Goal: Task Accomplishment & Management: Manage account settings

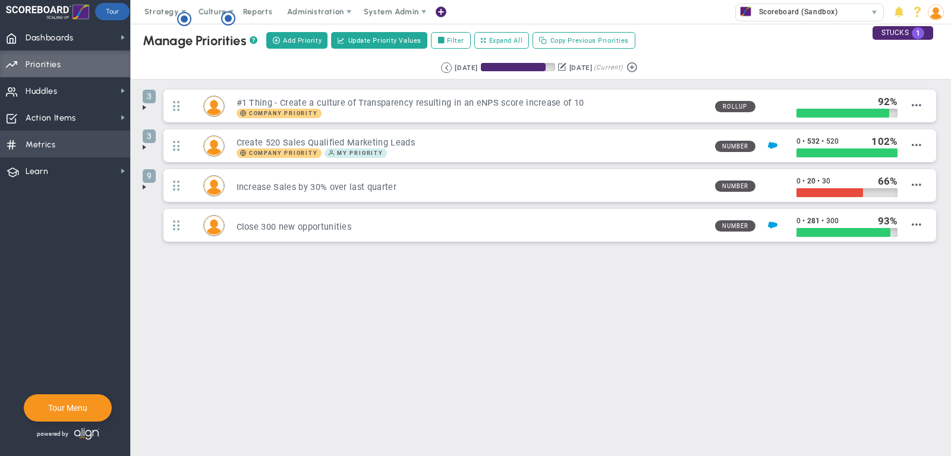
click at [107, 142] on span "Metrics Metrics" at bounding box center [65, 144] width 130 height 27
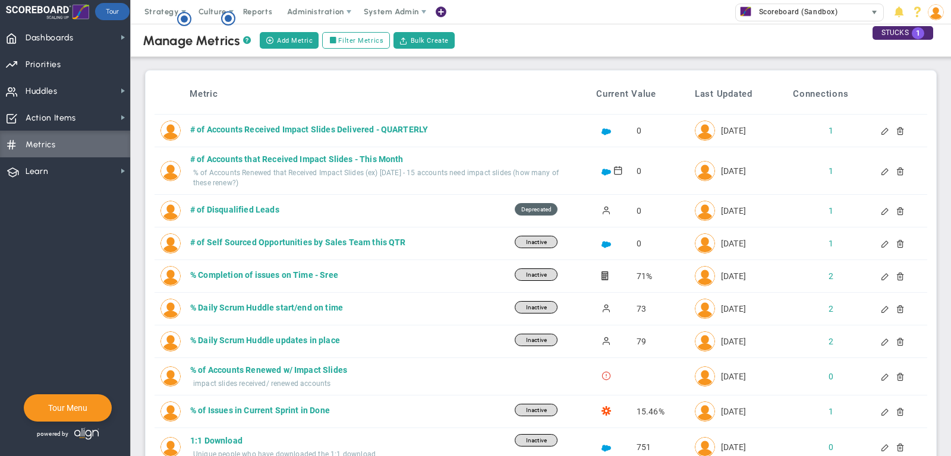
click at [770, 10] on span "Scoreboard (Sandbox)" at bounding box center [795, 11] width 85 height 15
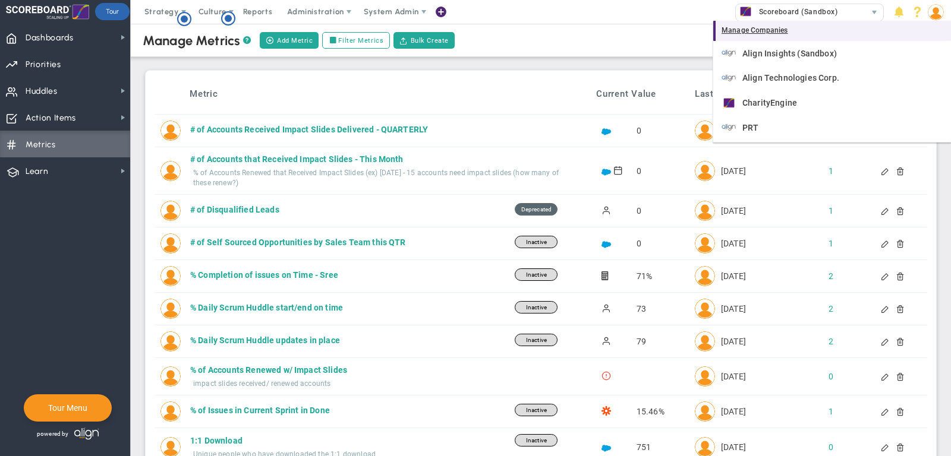
click at [770, 31] on div "Manage Companies" at bounding box center [832, 31] width 238 height 20
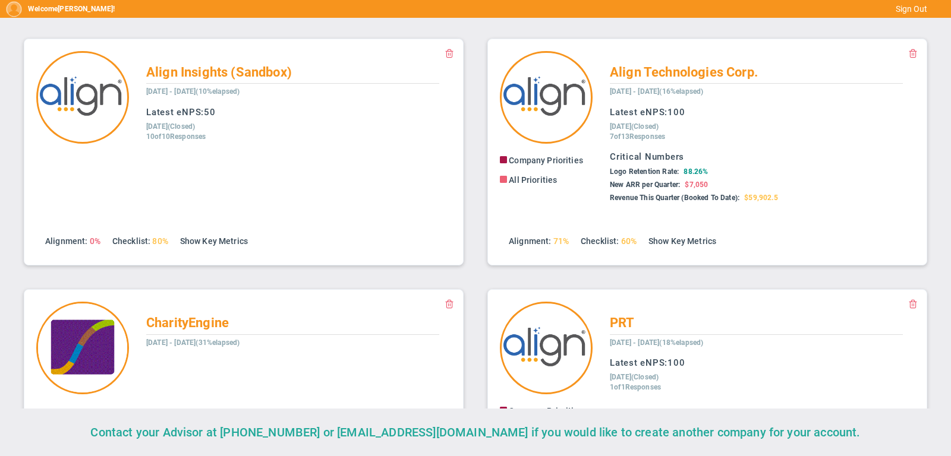
scroll to position [358, 0]
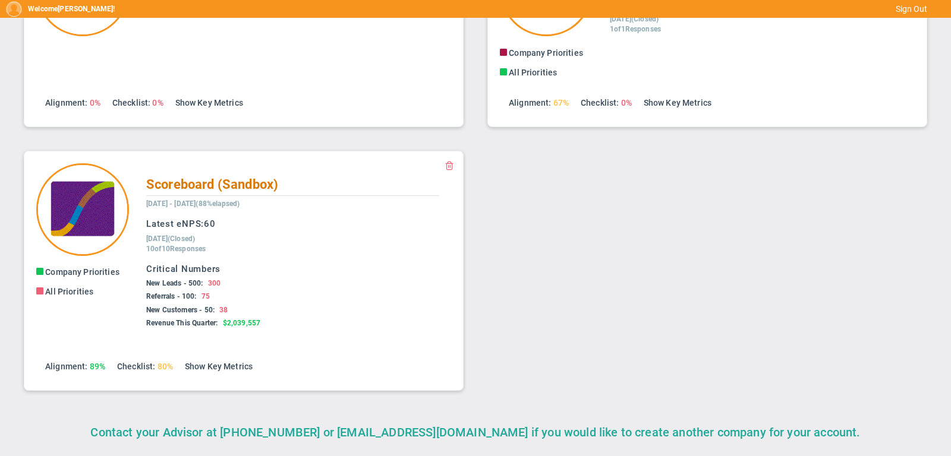
click at [177, 189] on span "Scoreboard (Sandbox)" at bounding box center [212, 184] width 132 height 15
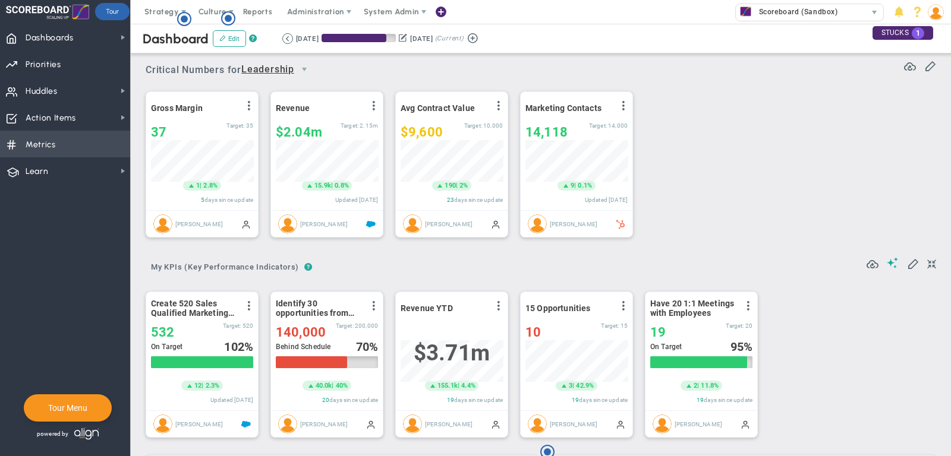
click at [66, 146] on span "Metrics Metrics" at bounding box center [65, 144] width 130 height 27
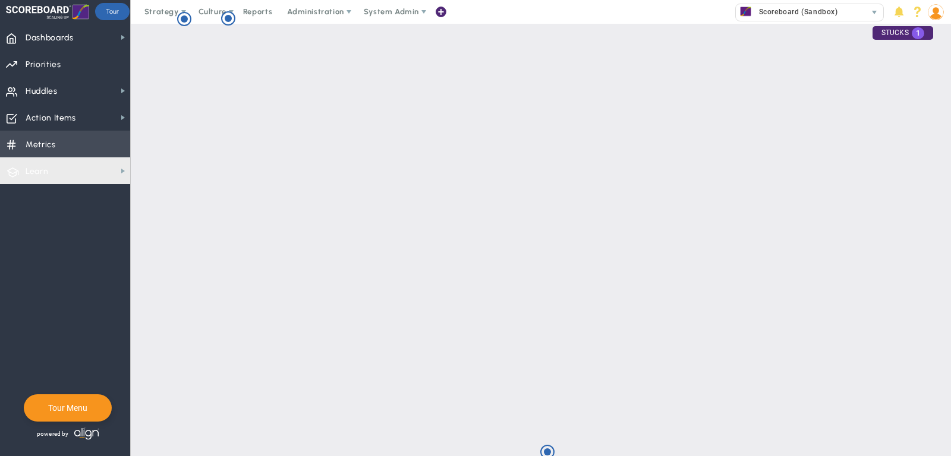
scroll to position [24, 0]
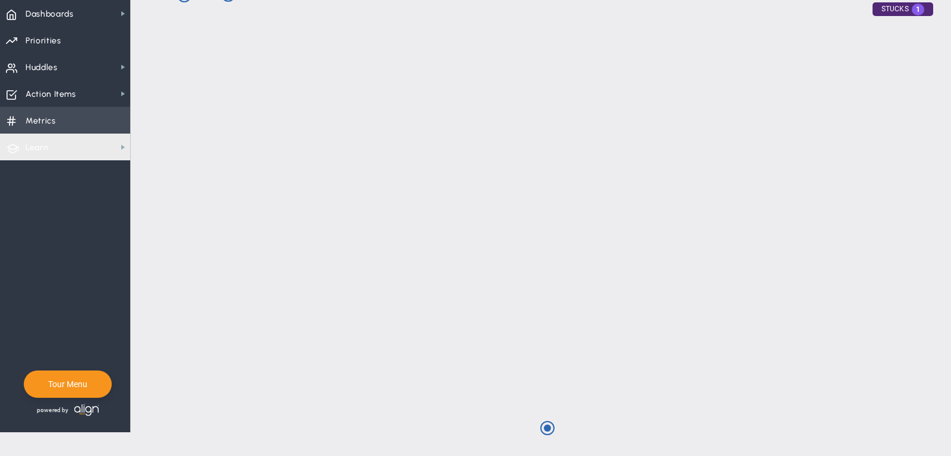
checkbox input "false"
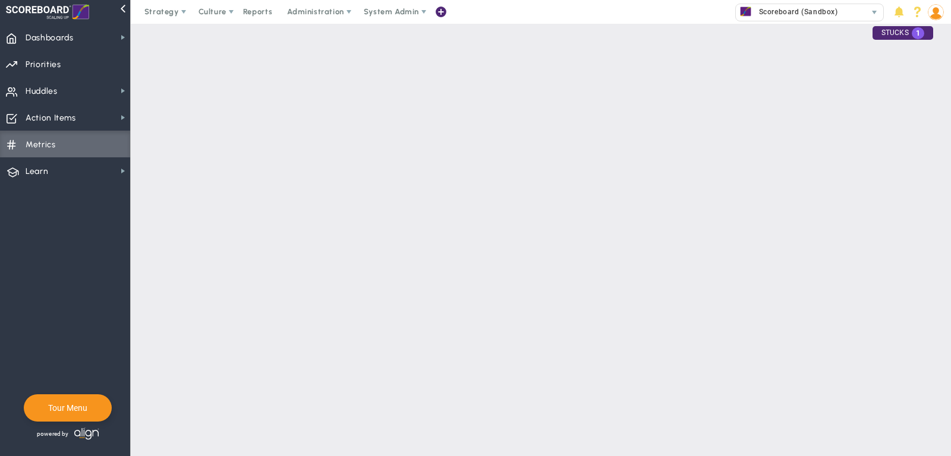
scroll to position [0, 0]
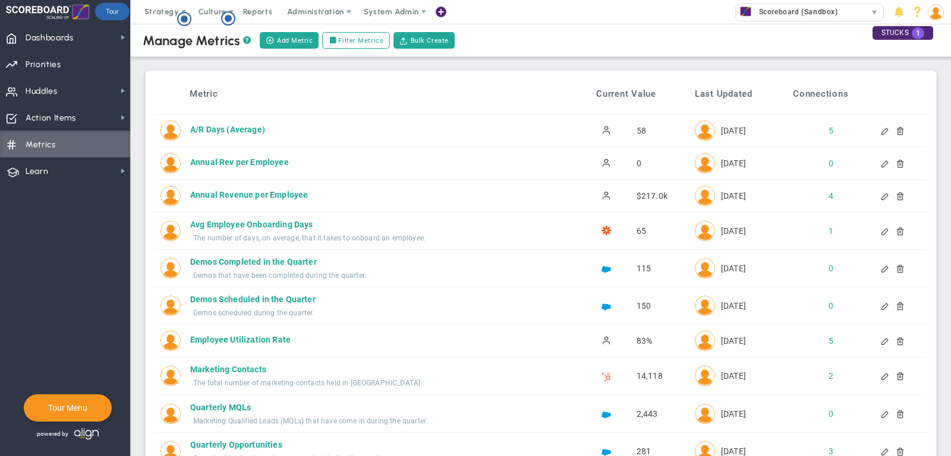
click at [900, 159] on div at bounding box center [895, 163] width 10 height 8
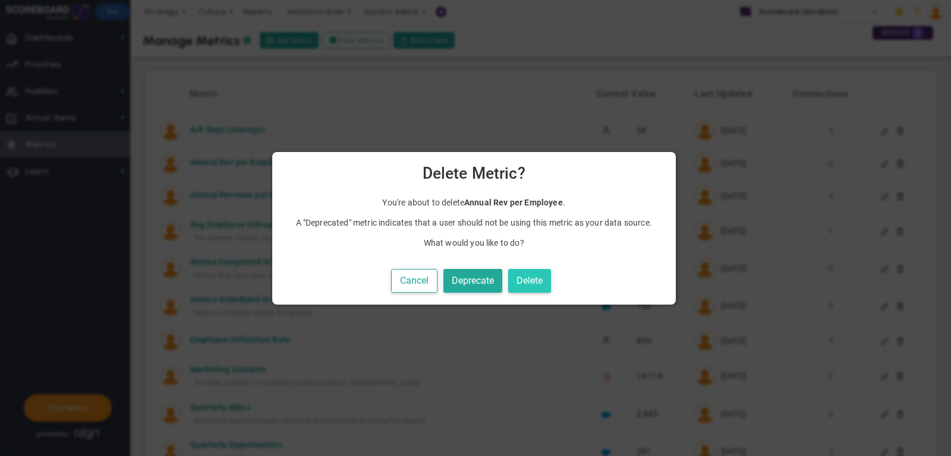
click at [529, 279] on button "Delete" at bounding box center [529, 281] width 43 height 24
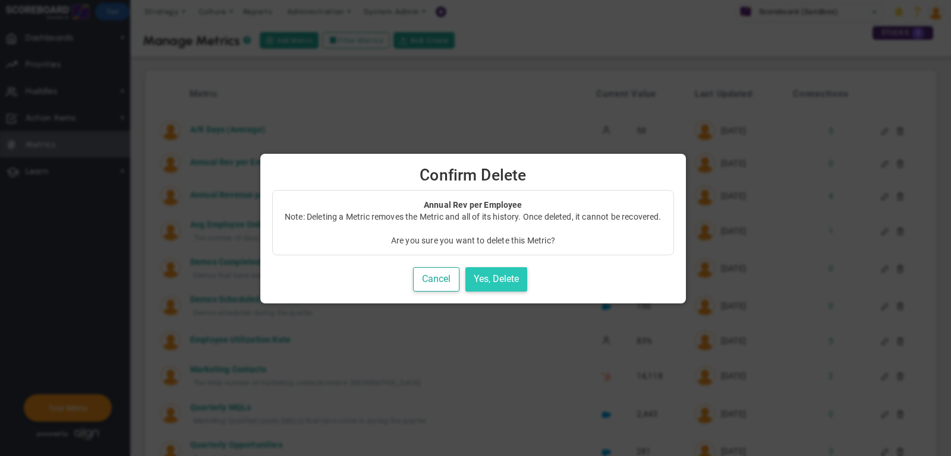
click at [527, 280] on button "Yes, Delete" at bounding box center [496, 279] width 62 height 24
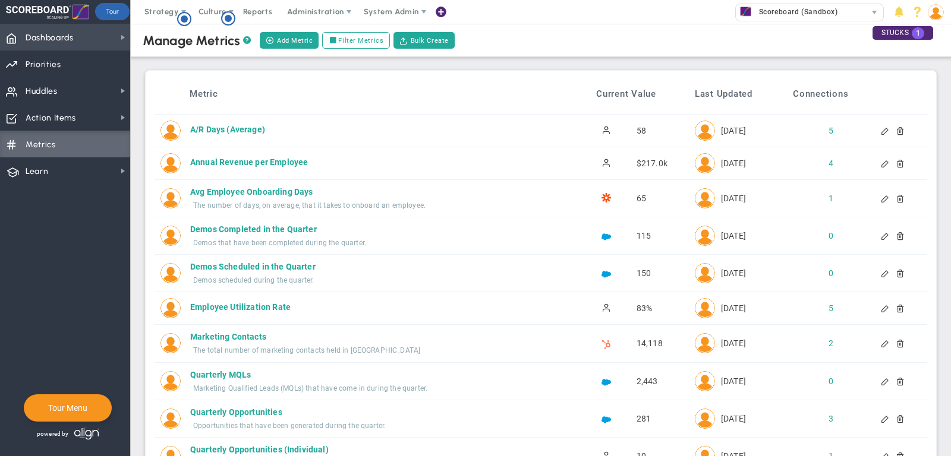
click at [89, 43] on span "Dashboards Dashboards" at bounding box center [65, 37] width 130 height 27
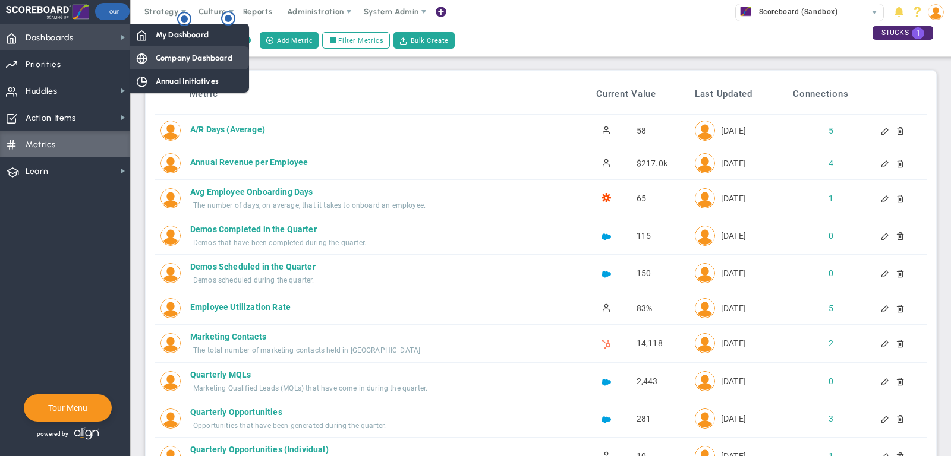
click at [171, 65] on div "Company Dashboard" at bounding box center [189, 57] width 119 height 23
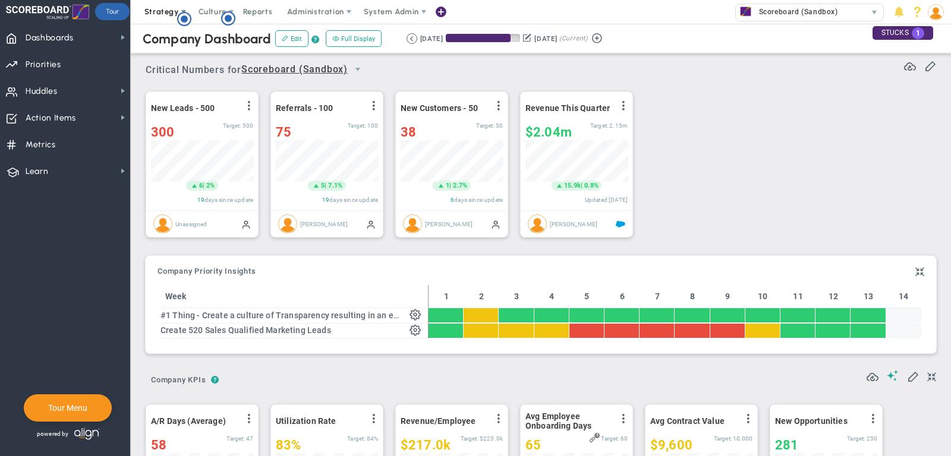
click at [150, 8] on span "Strategy" at bounding box center [161, 11] width 34 height 9
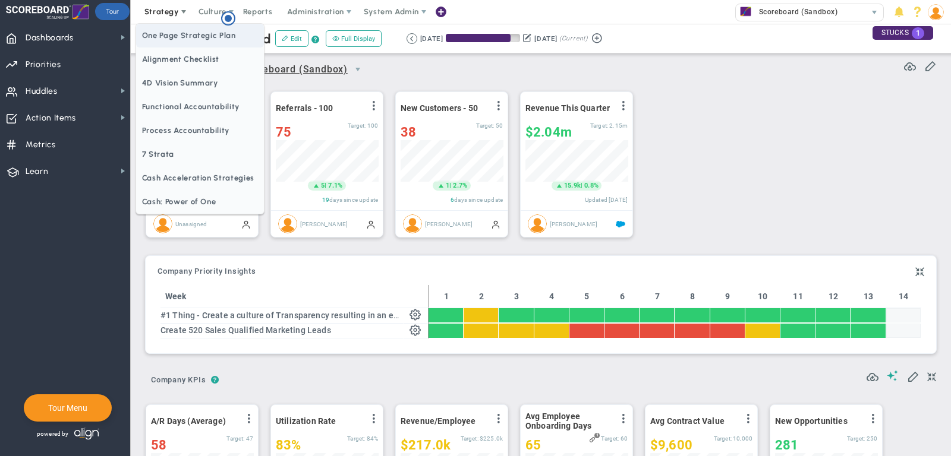
click at [163, 33] on span "One Page Strategic Plan" at bounding box center [200, 36] width 128 height 24
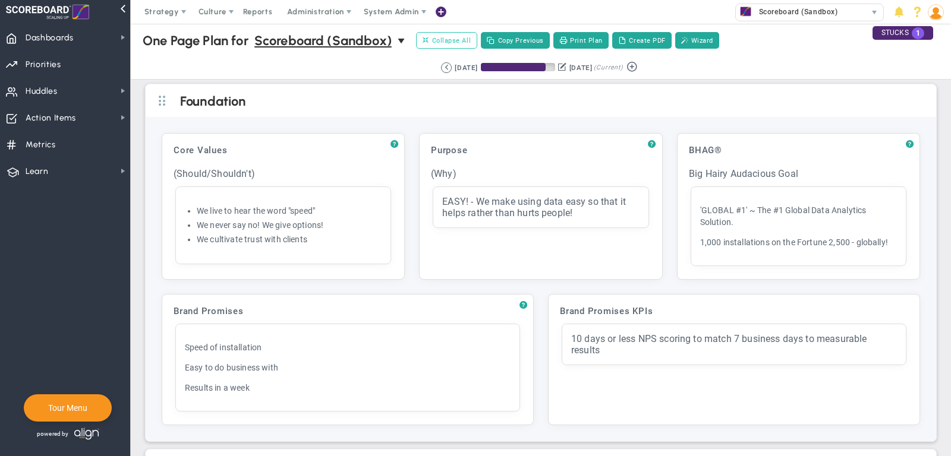
click at [448, 46] on button "Expand All Collapse All" at bounding box center [446, 40] width 61 height 17
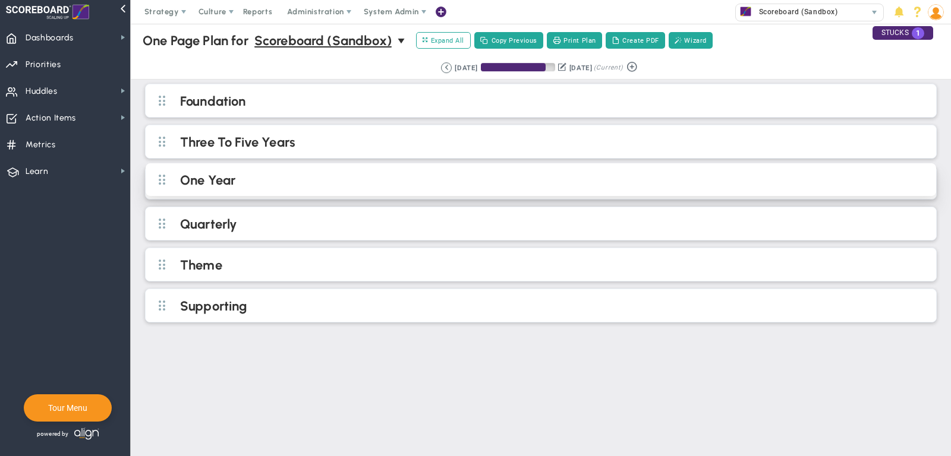
click at [339, 179] on h2 "One Year" at bounding box center [550, 181] width 741 height 18
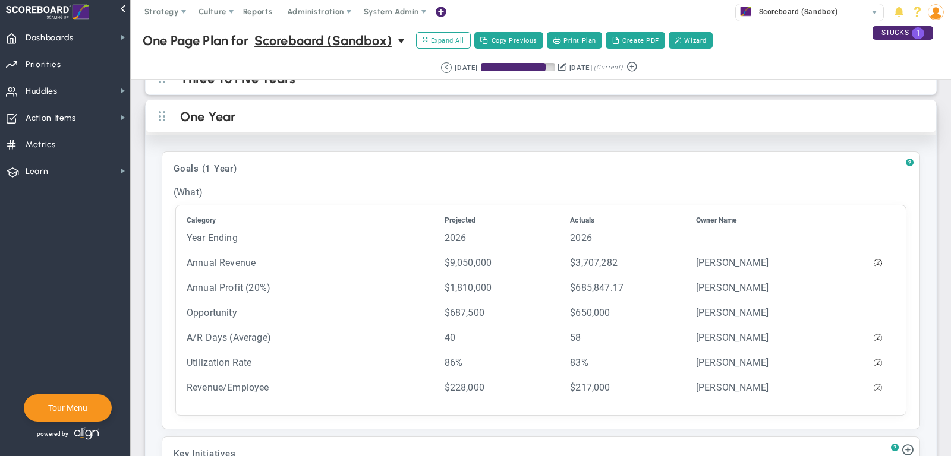
scroll to position [63, 0]
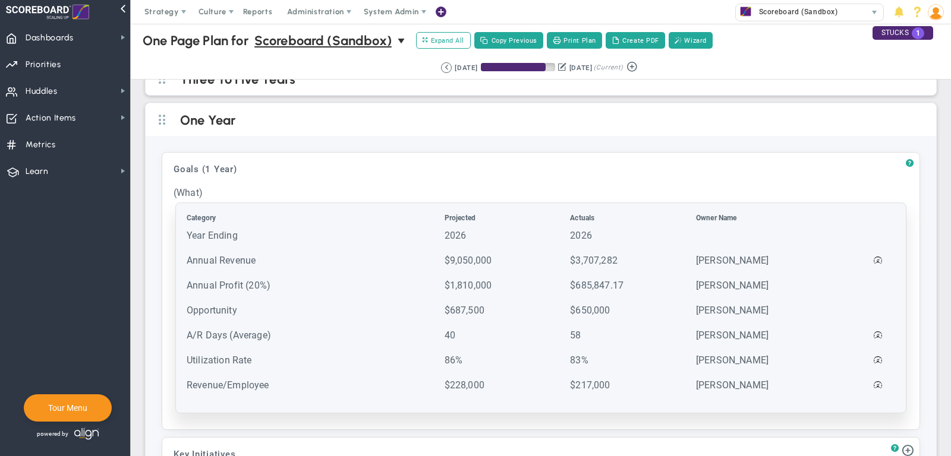
click at [259, 229] on td "Year Ending" at bounding box center [314, 241] width 257 height 24
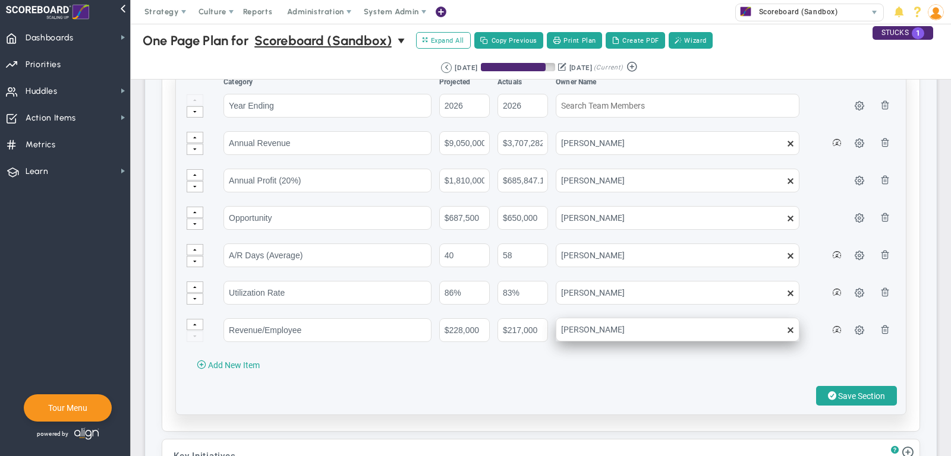
scroll to position [199, 0]
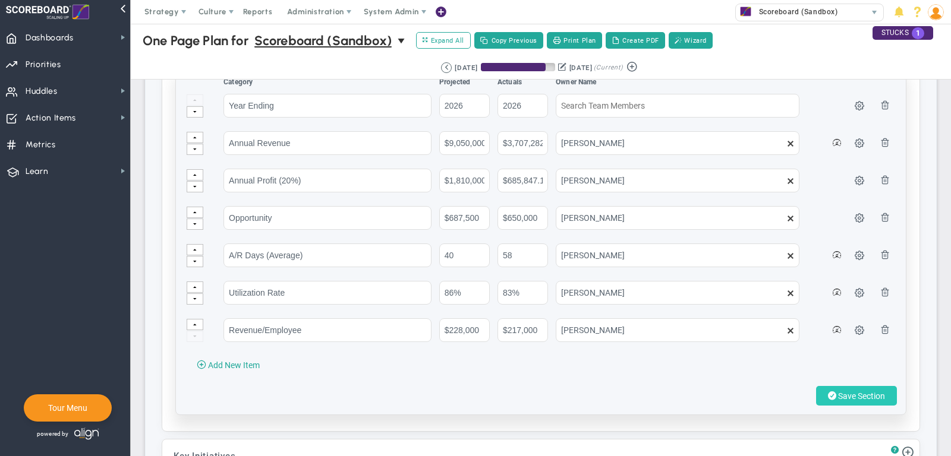
click at [867, 396] on span "Save Section" at bounding box center [861, 397] width 47 height 10
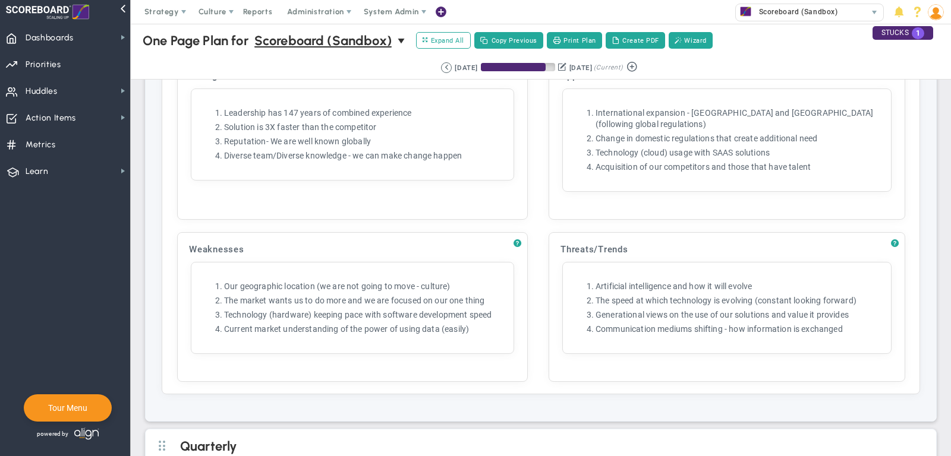
scroll to position [1115, 0]
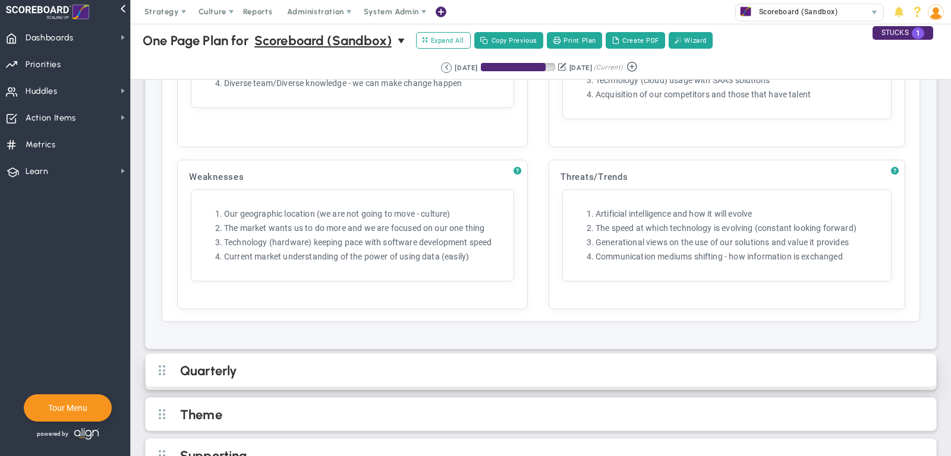
click at [455, 354] on div "Quarterly" at bounding box center [541, 370] width 791 height 33
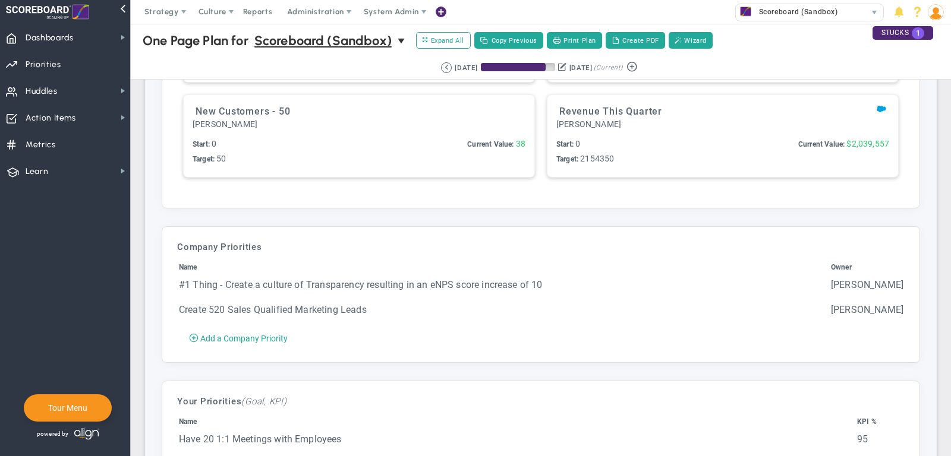
scroll to position [1856, 0]
click at [649, 36] on button "Create PDF" at bounding box center [635, 40] width 59 height 17
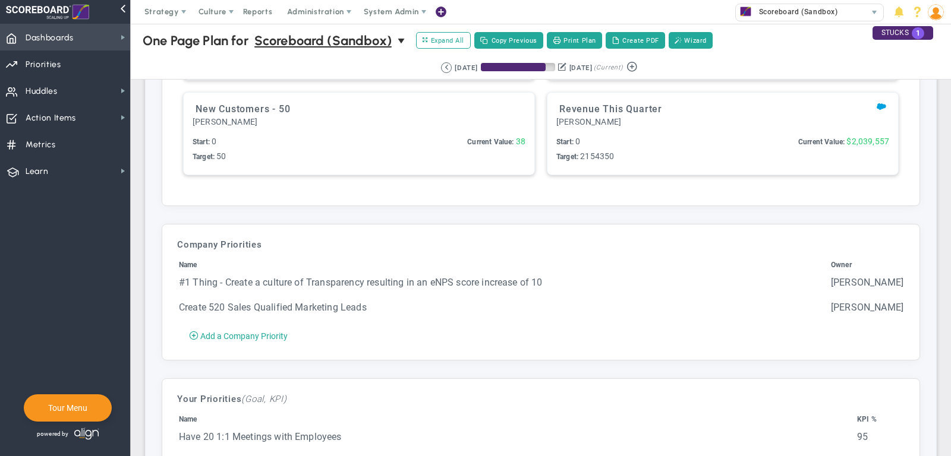
click at [102, 38] on span "Dashboards Dashboards" at bounding box center [65, 37] width 130 height 27
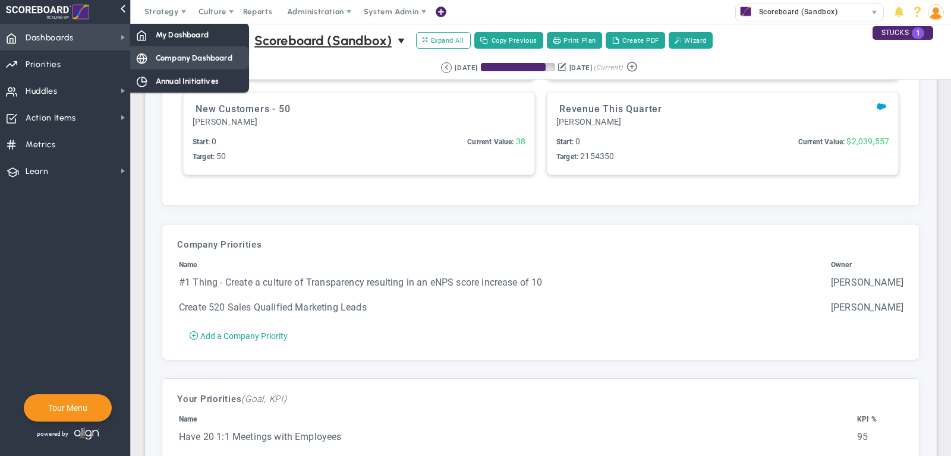
click at [187, 55] on span "Company Dashboard" at bounding box center [194, 57] width 77 height 11
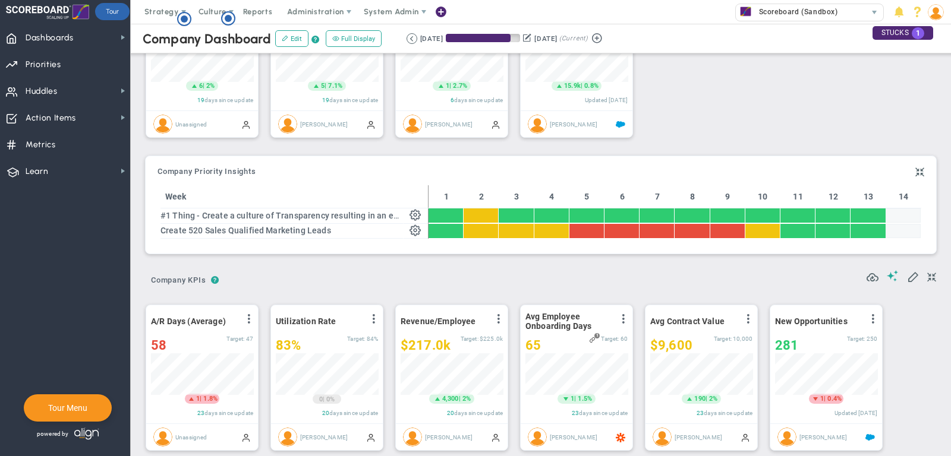
scroll to position [101, 0]
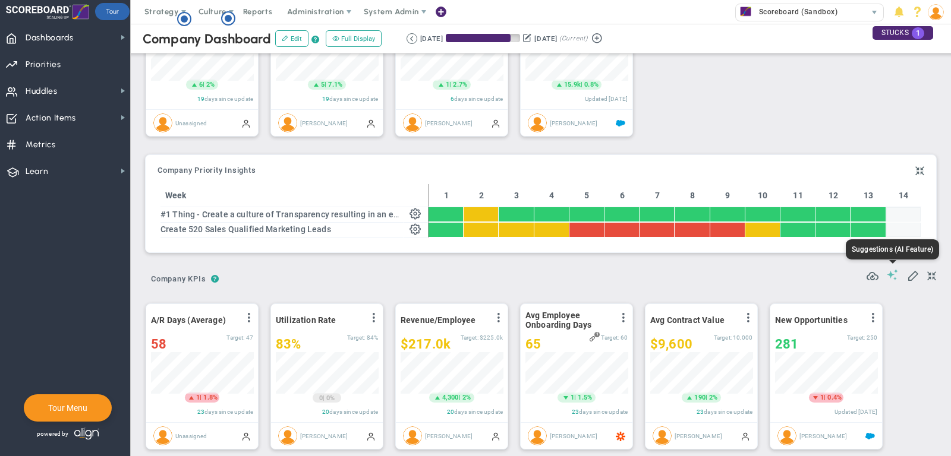
click at [889, 273] on span at bounding box center [893, 274] width 12 height 11
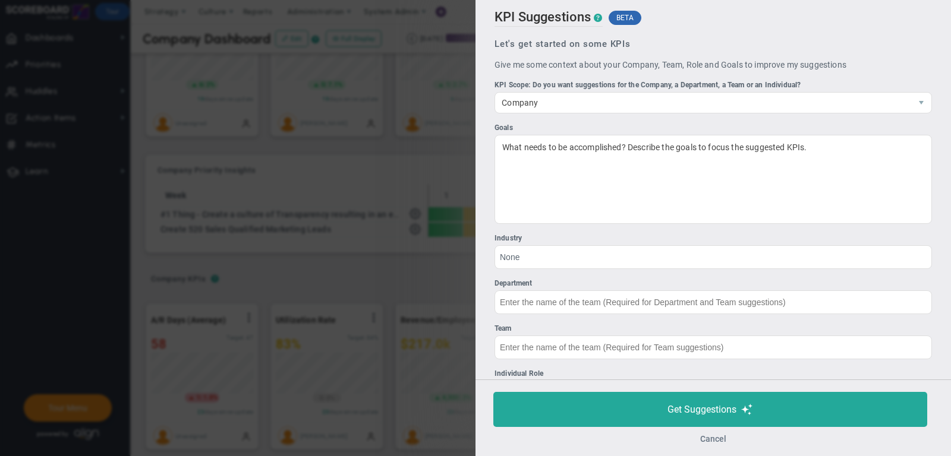
click at [704, 442] on button "Cancel" at bounding box center [713, 439] width 26 height 10
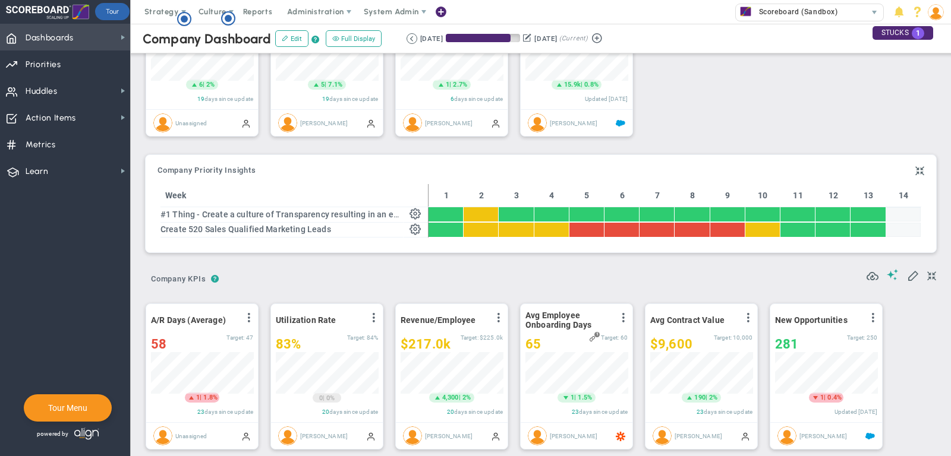
click at [83, 42] on span "Dashboards Dashboards" at bounding box center [65, 37] width 130 height 27
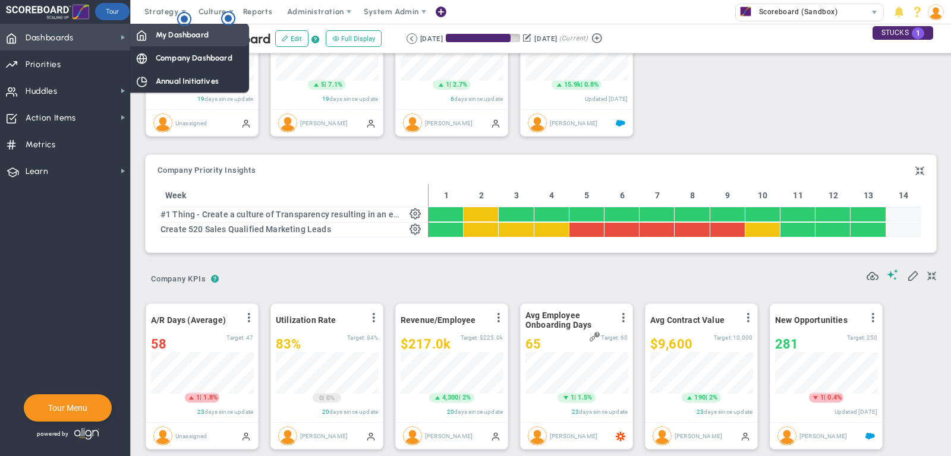
click at [191, 34] on span "My Dashboard" at bounding box center [182, 34] width 53 height 11
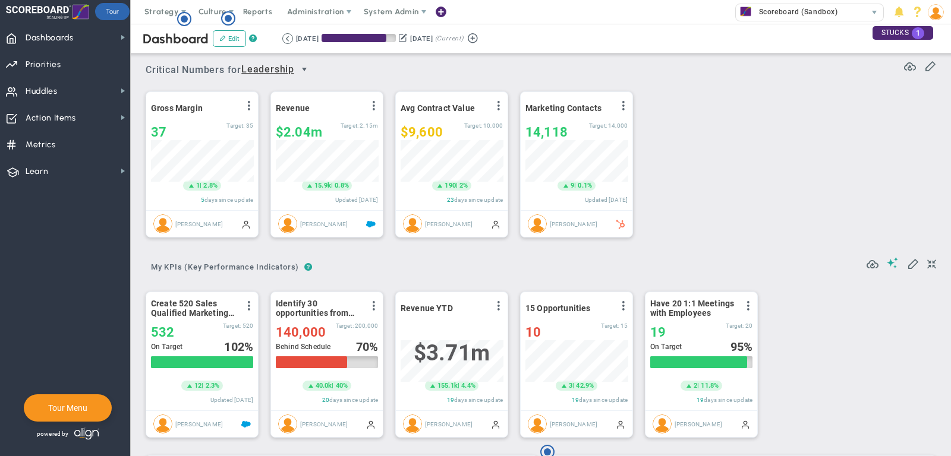
click at [308, 71] on span "select" at bounding box center [305, 70] width 10 height 10
click at [275, 209] on li "Sales" at bounding box center [279, 221] width 71 height 25
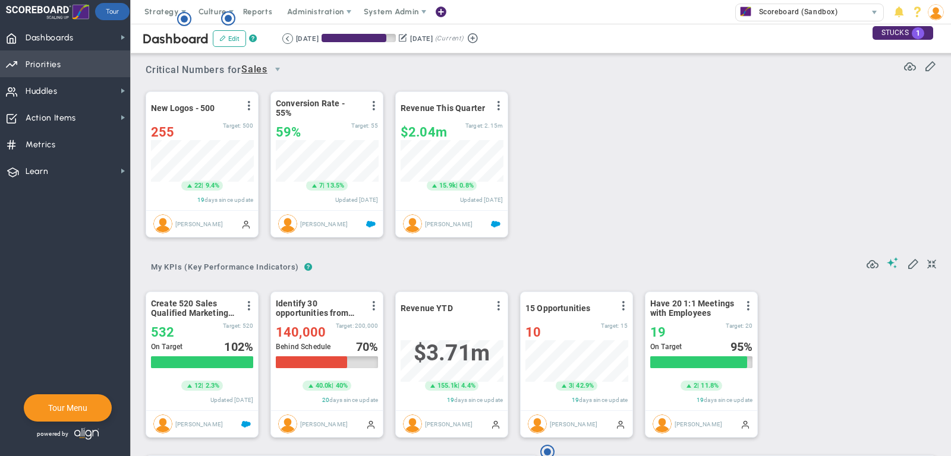
click at [87, 64] on span "Priorities Projects OKR Tree Priorities Projects OKRs" at bounding box center [65, 64] width 130 height 27
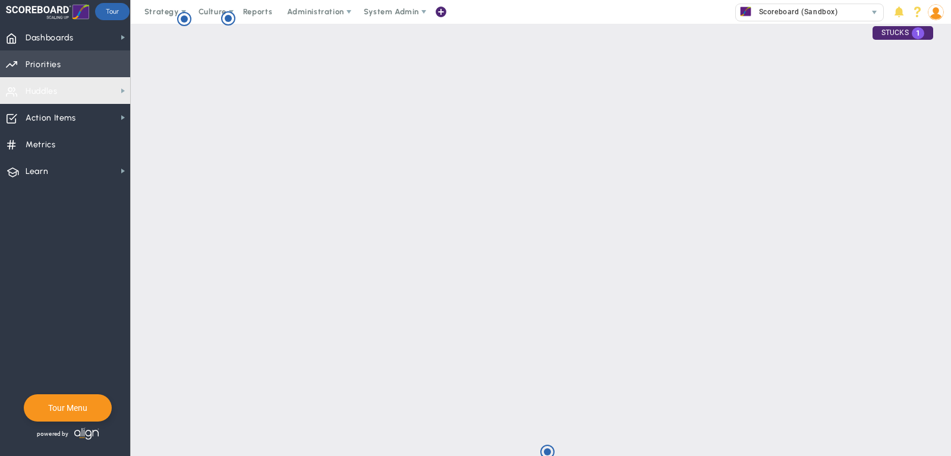
checkbox input "false"
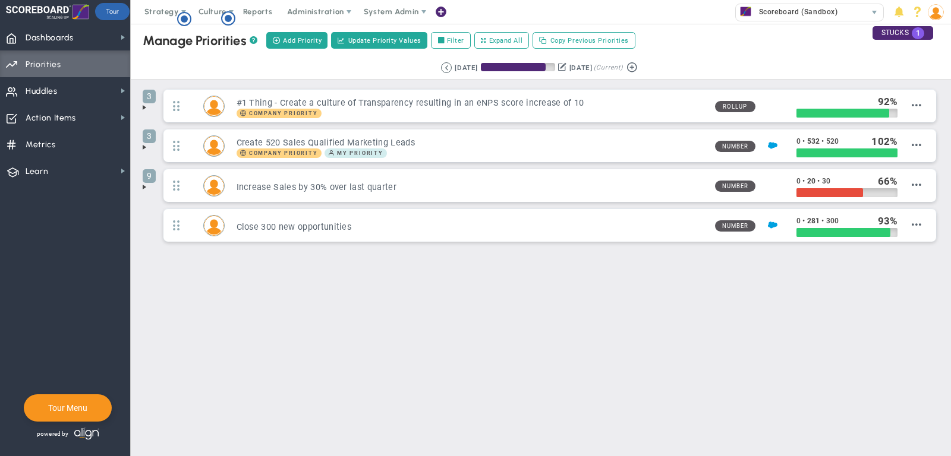
click at [143, 105] on span at bounding box center [145, 108] width 10 height 10
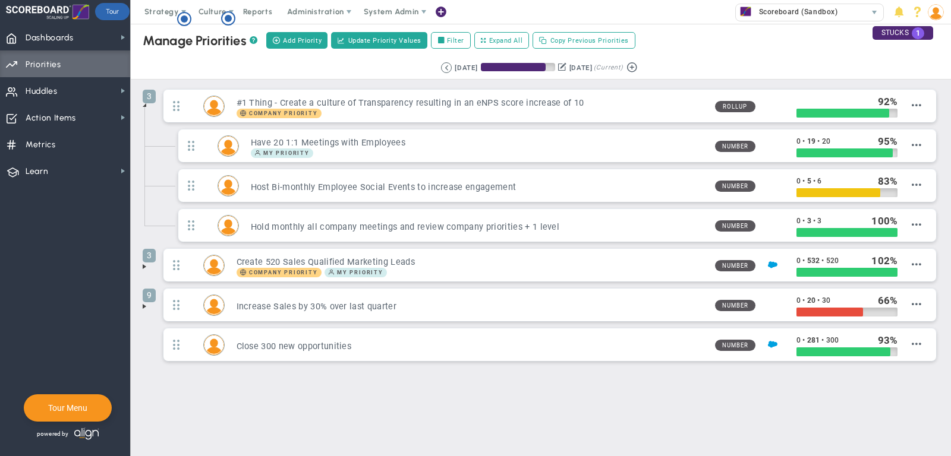
click at [141, 303] on span at bounding box center [145, 307] width 10 height 10
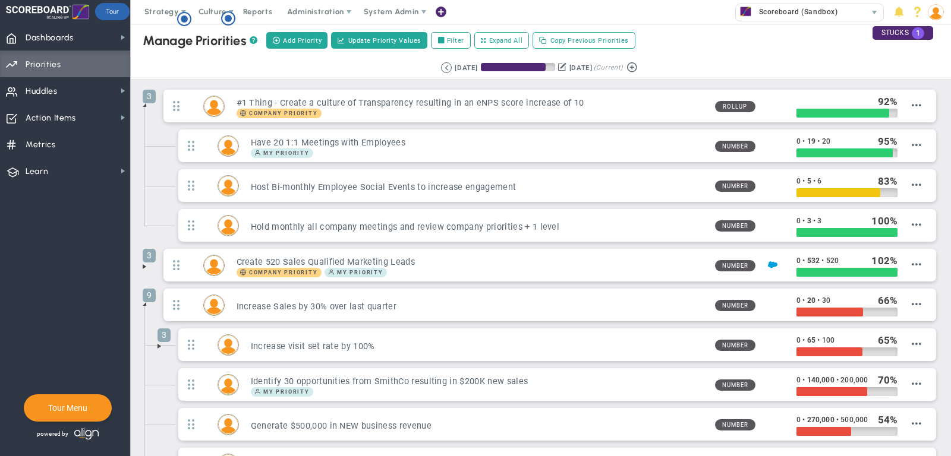
scroll to position [33, 0]
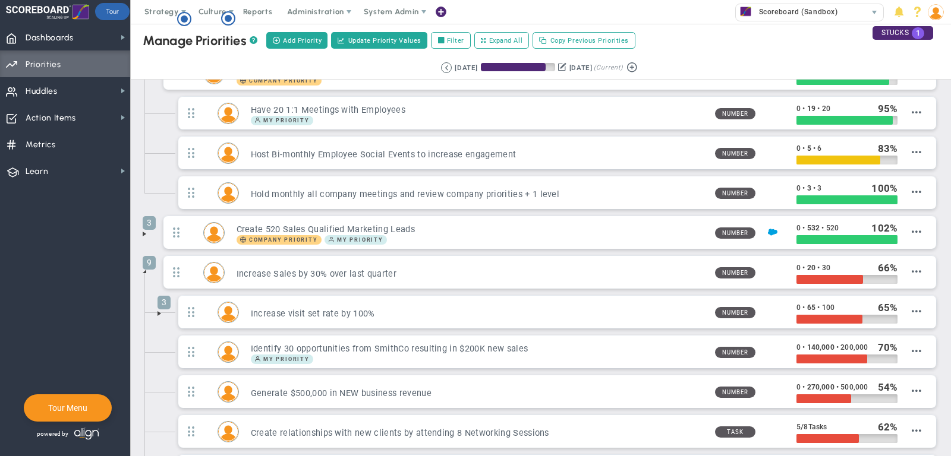
click at [160, 309] on span at bounding box center [160, 314] width 10 height 10
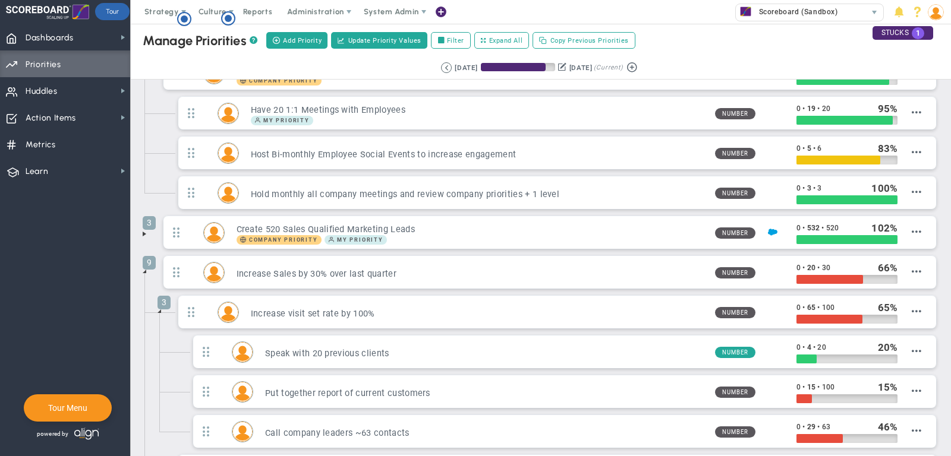
scroll to position [68, 0]
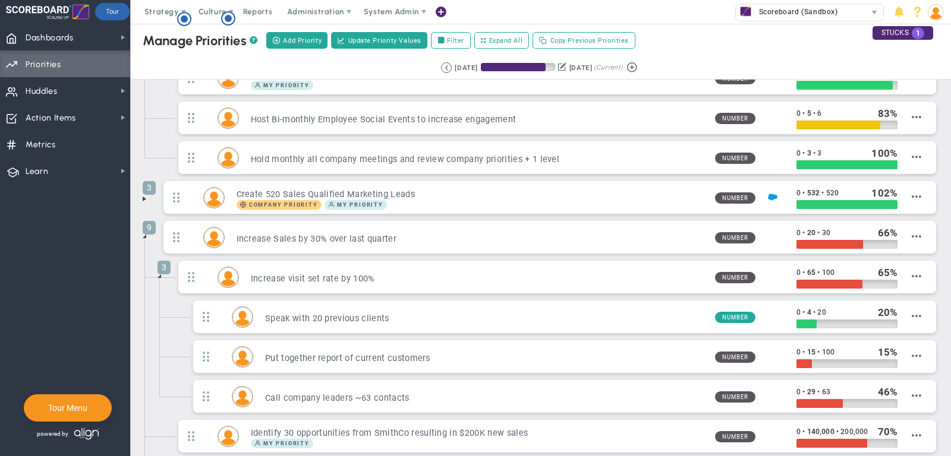
click at [145, 232] on span at bounding box center [145, 237] width 10 height 10
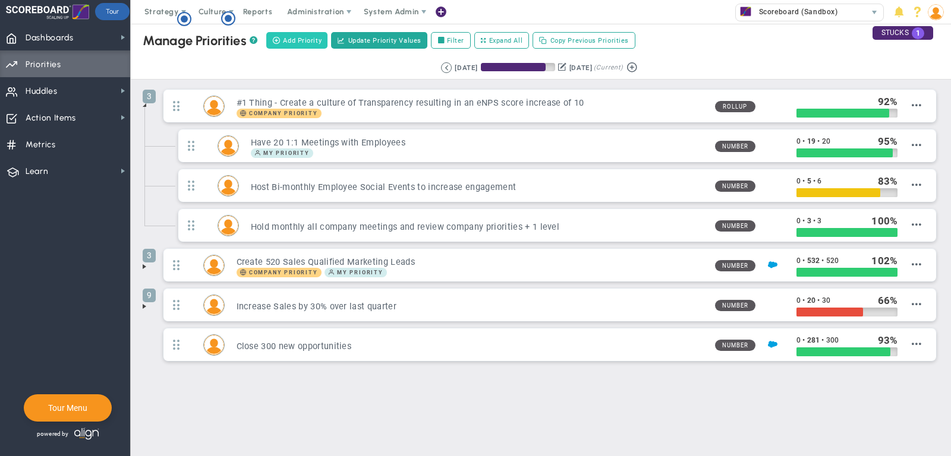
click at [297, 42] on span "Add Priority" at bounding box center [302, 41] width 39 height 10
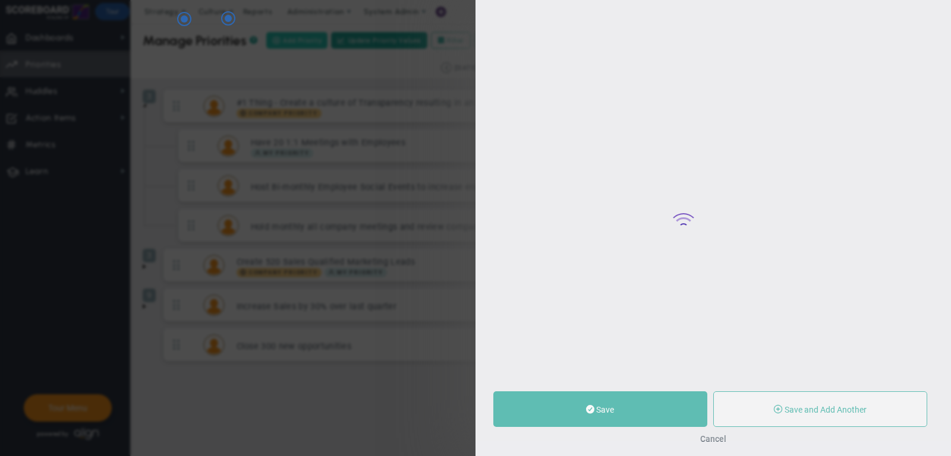
type input "0"
radio input "true"
type input "[PERSON_NAME]"
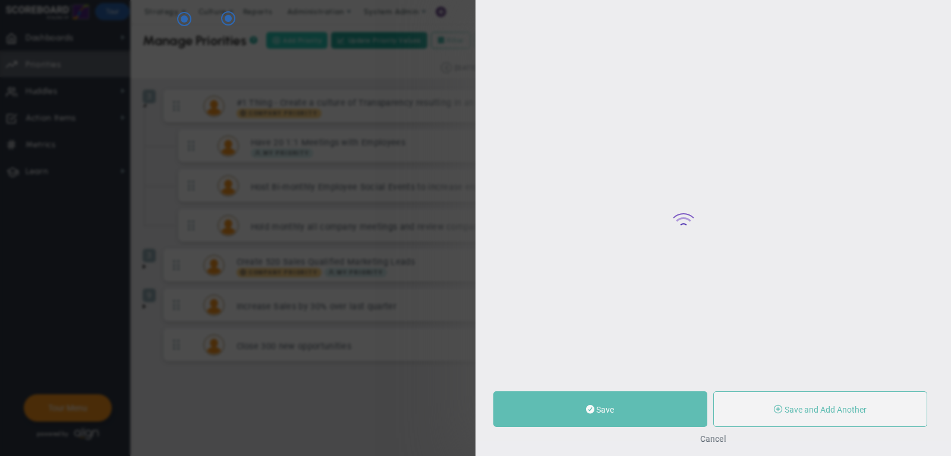
type input "0"
radio input "true"
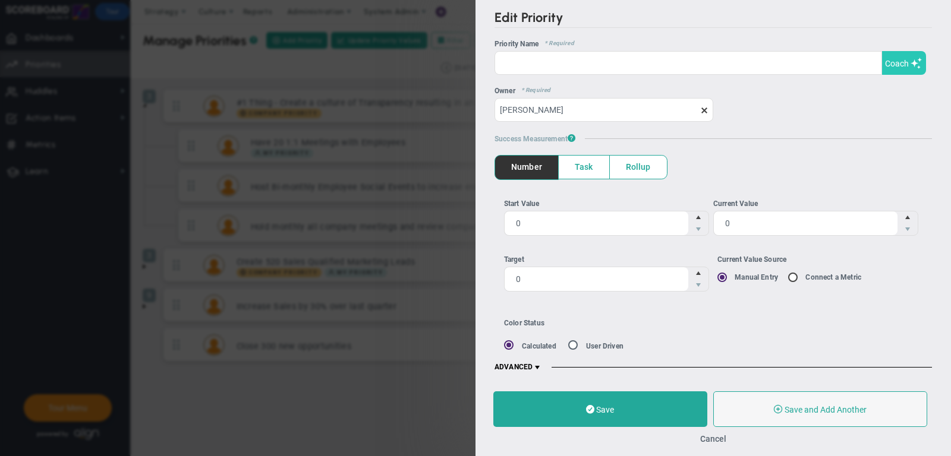
click at [898, 59] on span "Coach" at bounding box center [897, 64] width 24 height 10
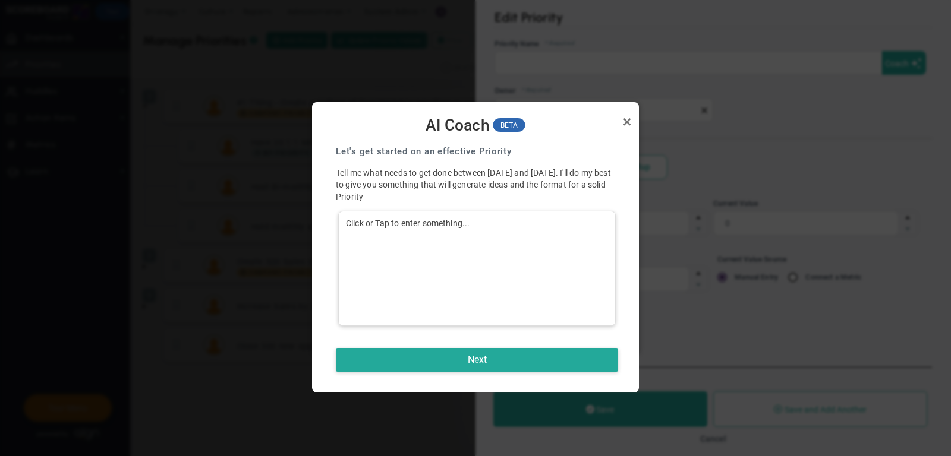
click at [533, 238] on div "Click or Tap to enter something..." at bounding box center [477, 268] width 278 height 115
click at [527, 358] on button "Next" at bounding box center [477, 360] width 282 height 24
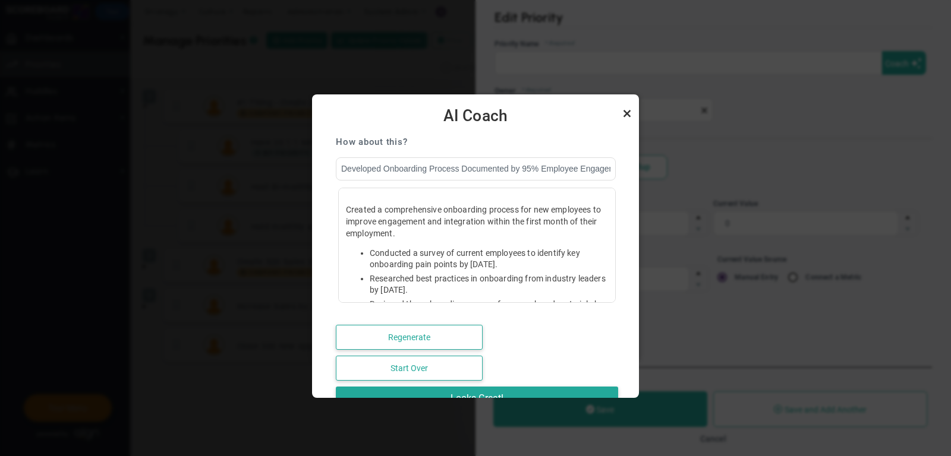
click at [623, 109] on link "Close" at bounding box center [627, 113] width 14 height 14
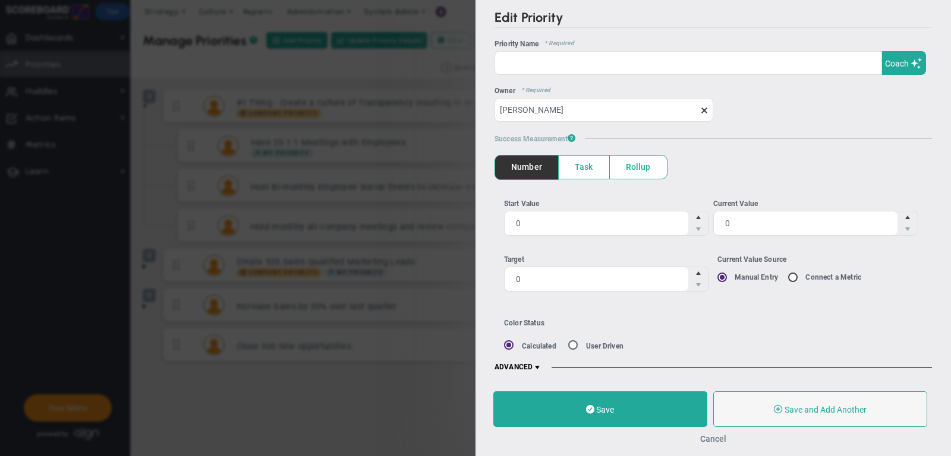
click at [715, 436] on button "Cancel" at bounding box center [713, 439] width 26 height 10
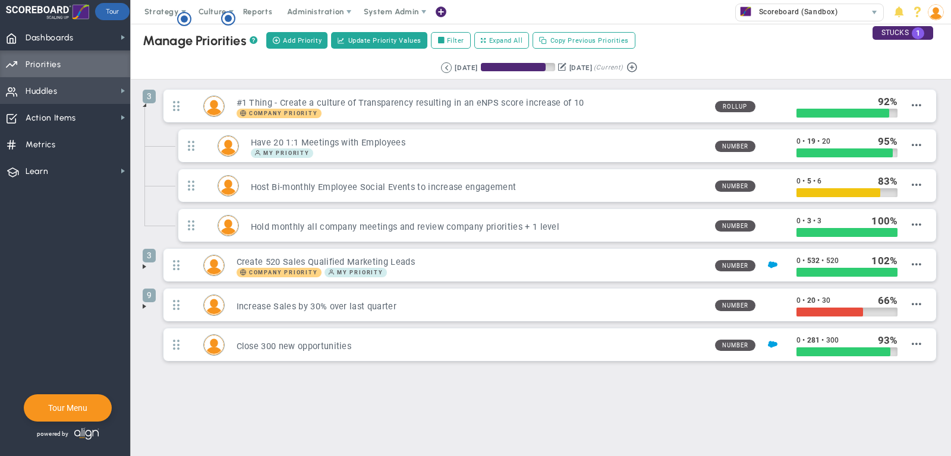
click at [82, 90] on span "Huddles Huddles" at bounding box center [65, 90] width 130 height 27
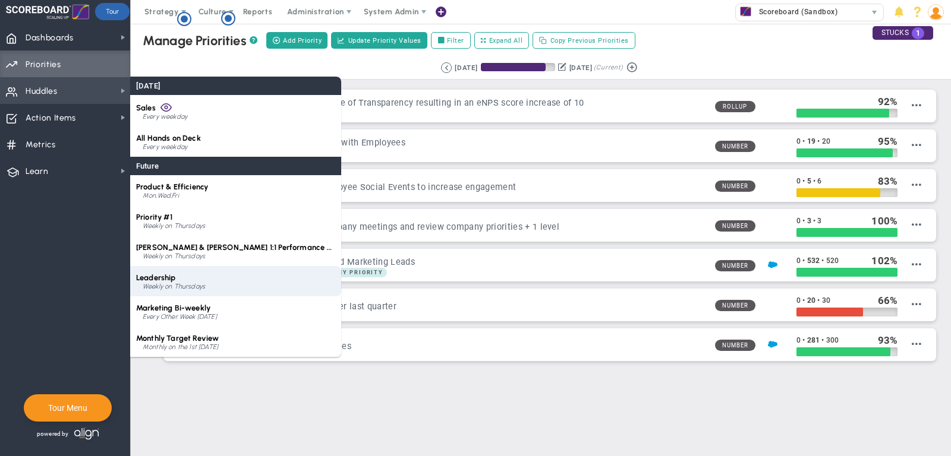
click at [199, 279] on div "Leadership Weekly on Thursdays" at bounding box center [235, 281] width 211 height 30
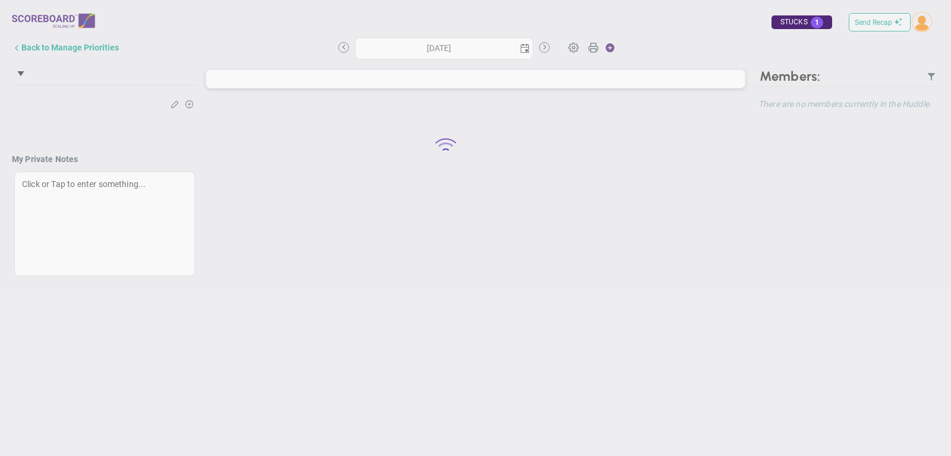
type input "[DATE]"
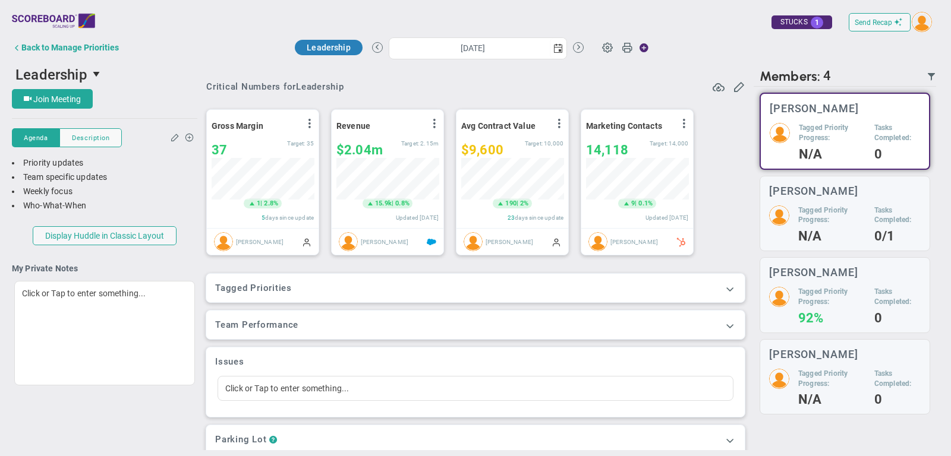
scroll to position [42, 102]
click at [727, 291] on span at bounding box center [730, 289] width 12 height 12
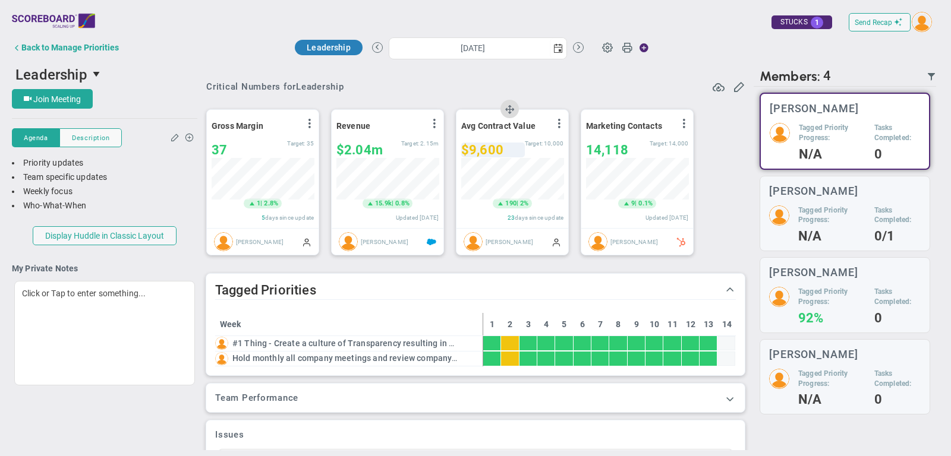
click at [503, 153] on div "$9,600" at bounding box center [493, 150] width 64 height 15
click at [749, 195] on div "Critical Numbers for Leadership Add Critical Numbers Track the 3-5 most importa…" at bounding box center [475, 256] width 556 height 388
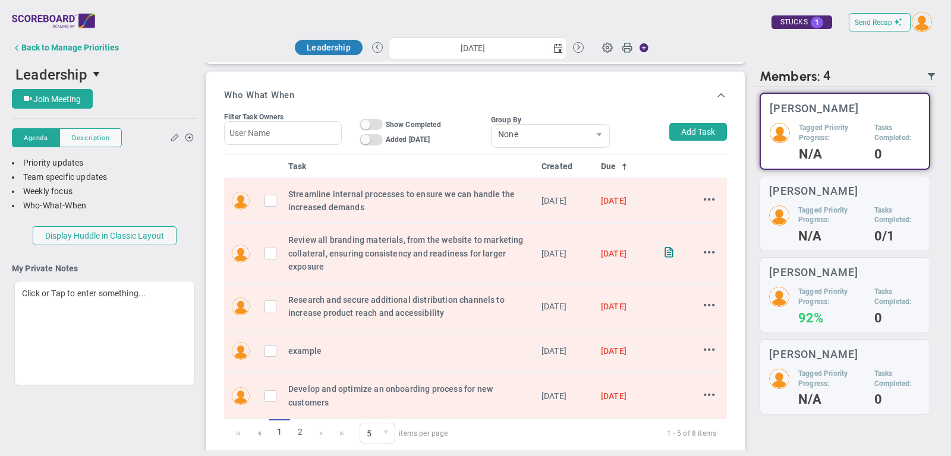
scroll to position [479, 0]
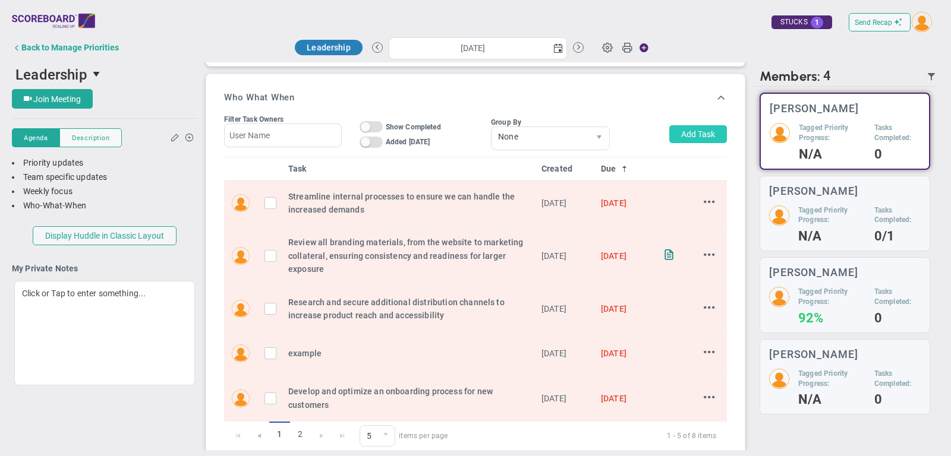
click at [712, 128] on button "Add Task" at bounding box center [698, 134] width 58 height 18
type input "[PERSON_NAME]"
type input "[DATE]"
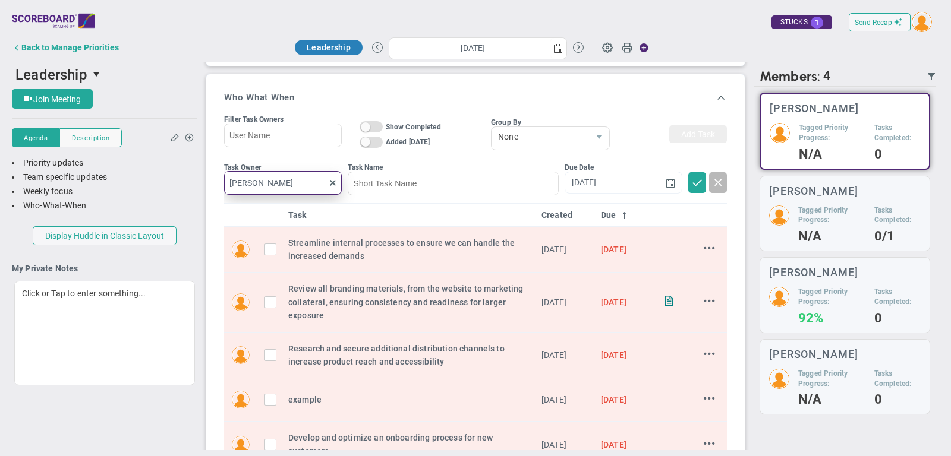
click at [292, 175] on input "[PERSON_NAME]" at bounding box center [283, 183] width 118 height 24
click at [299, 204] on span "[PERSON_NAME]" at bounding box center [286, 206] width 65 height 8
type input "[PERSON_NAME]"
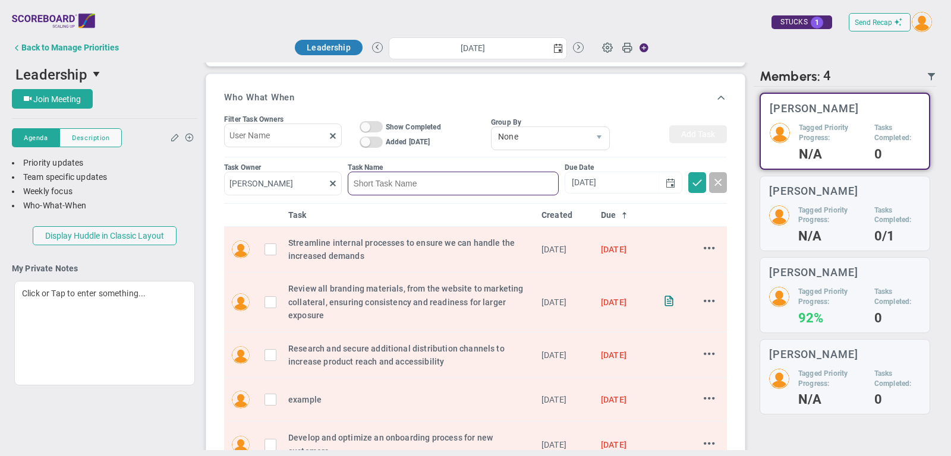
click at [385, 172] on input at bounding box center [453, 184] width 210 height 24
type input "example"
click at [629, 174] on input "[DATE]" at bounding box center [612, 182] width 94 height 21
click at [698, 178] on span at bounding box center [697, 182] width 12 height 12
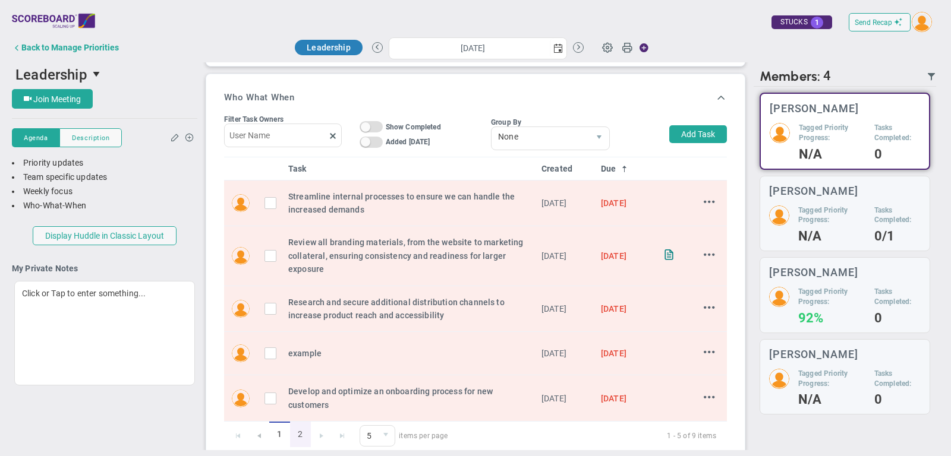
click at [298, 424] on link "2" at bounding box center [300, 435] width 21 height 26
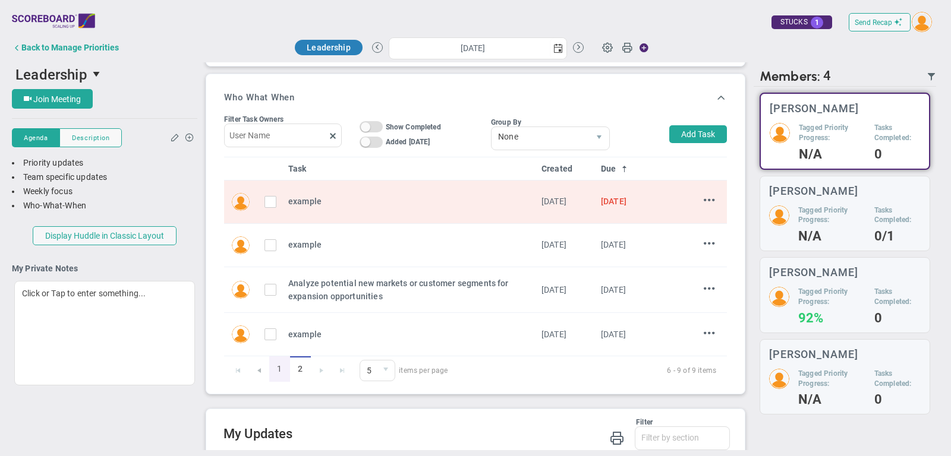
click at [278, 369] on link "1" at bounding box center [279, 370] width 21 height 26
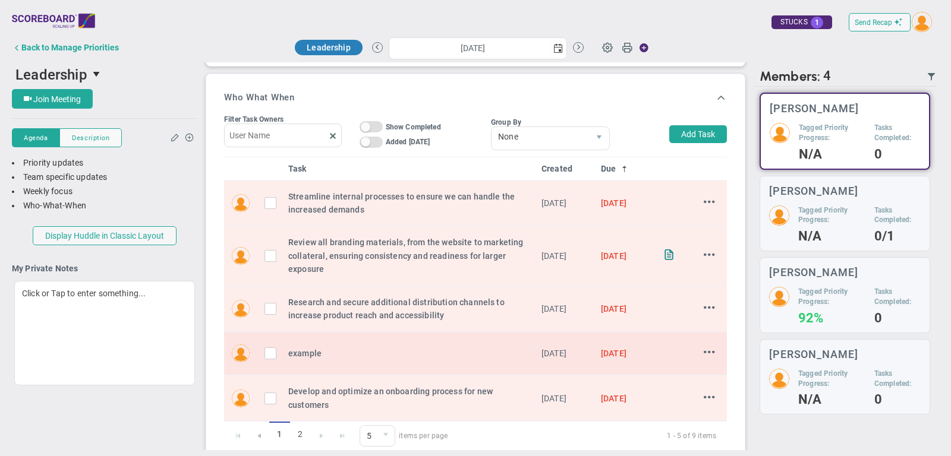
click at [269, 350] on input "checkbox" at bounding box center [273, 356] width 12 height 12
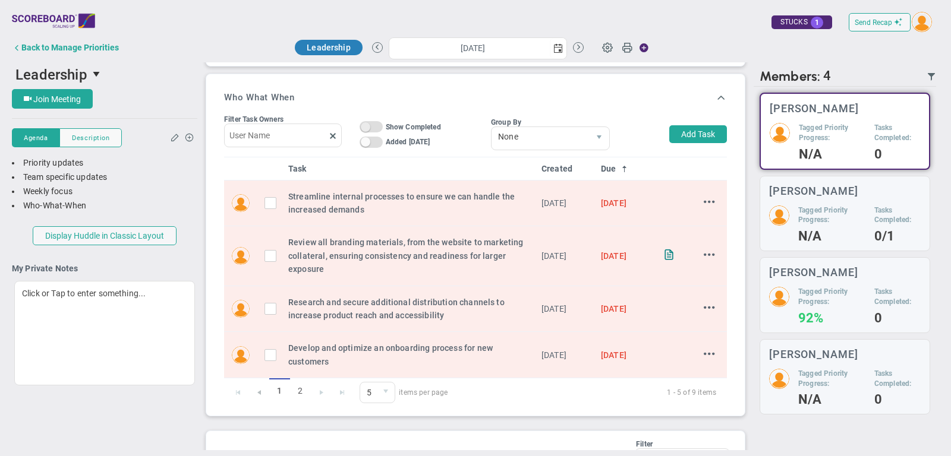
click at [374, 123] on span "On Off" at bounding box center [371, 126] width 23 height 11
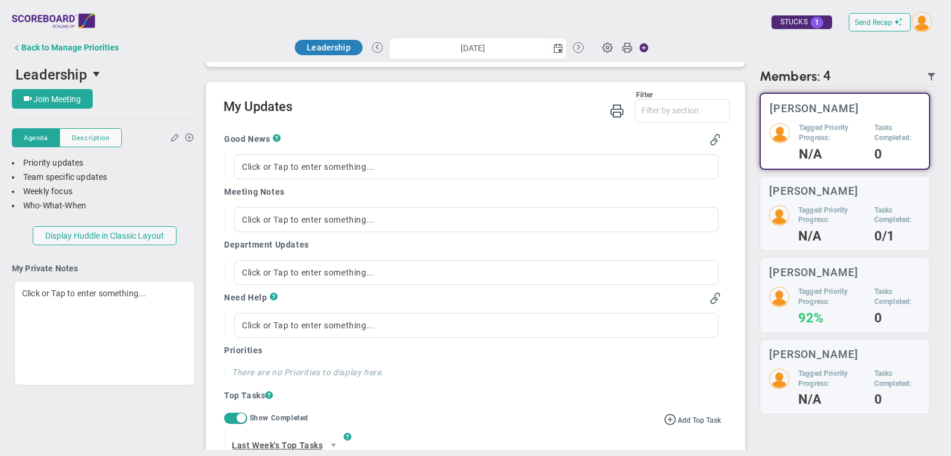
scroll to position [808, 0]
click at [558, 49] on span "select" at bounding box center [558, 48] width 10 height 10
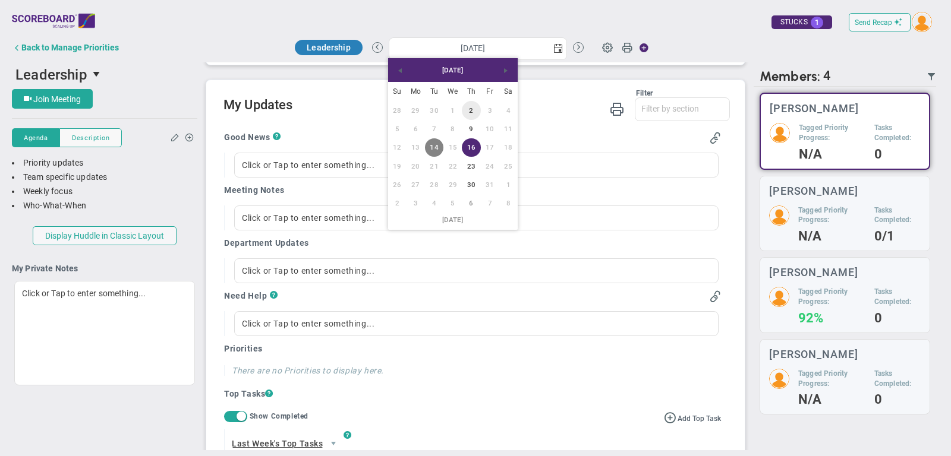
click at [470, 107] on link "2" at bounding box center [471, 110] width 18 height 18
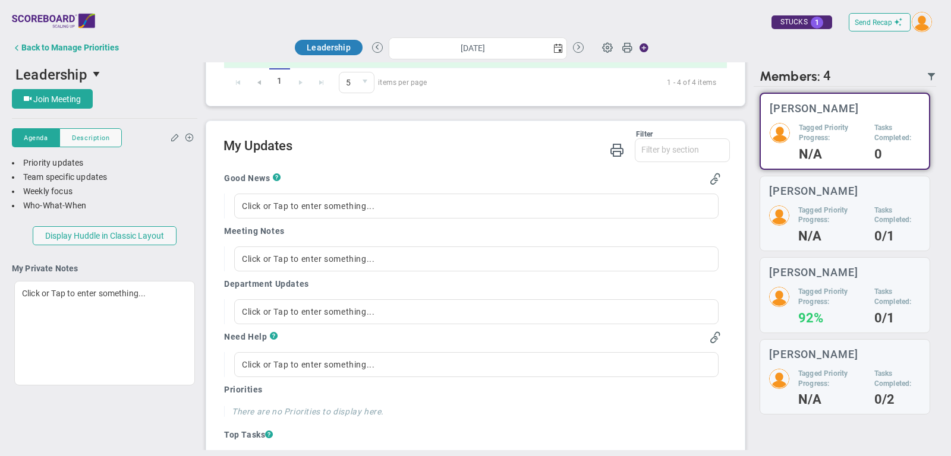
scroll to position [812, 0]
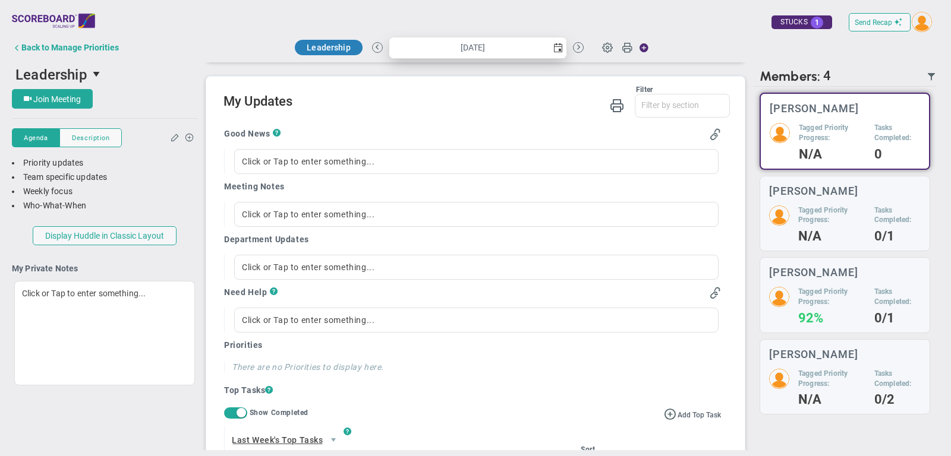
click at [559, 49] on span "select" at bounding box center [558, 48] width 10 height 10
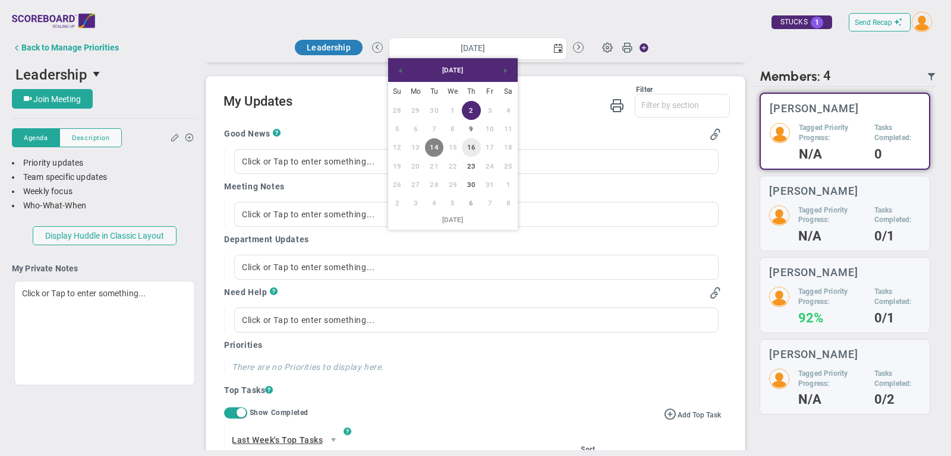
click at [474, 150] on link "16" at bounding box center [471, 147] width 18 height 18
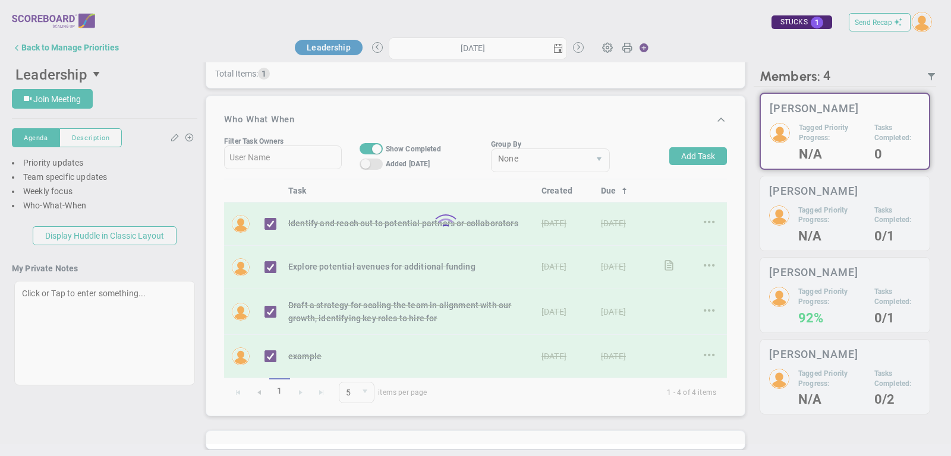
type input "[DATE]"
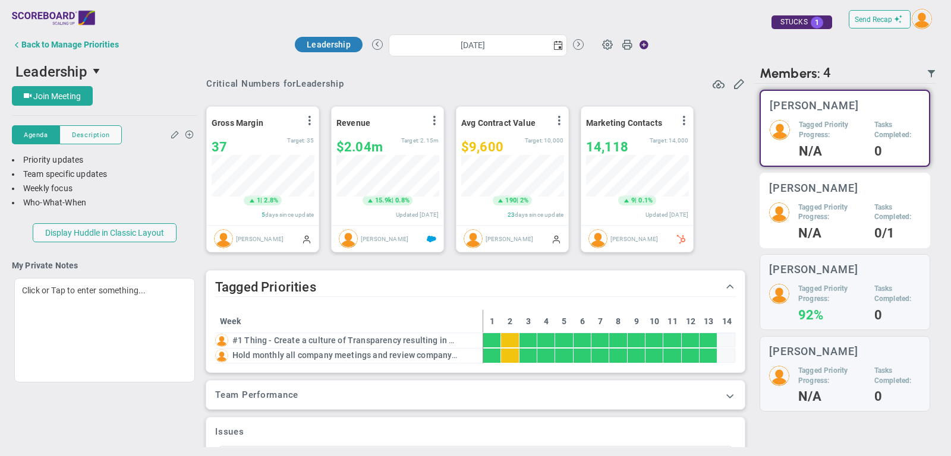
scroll to position [1, 0]
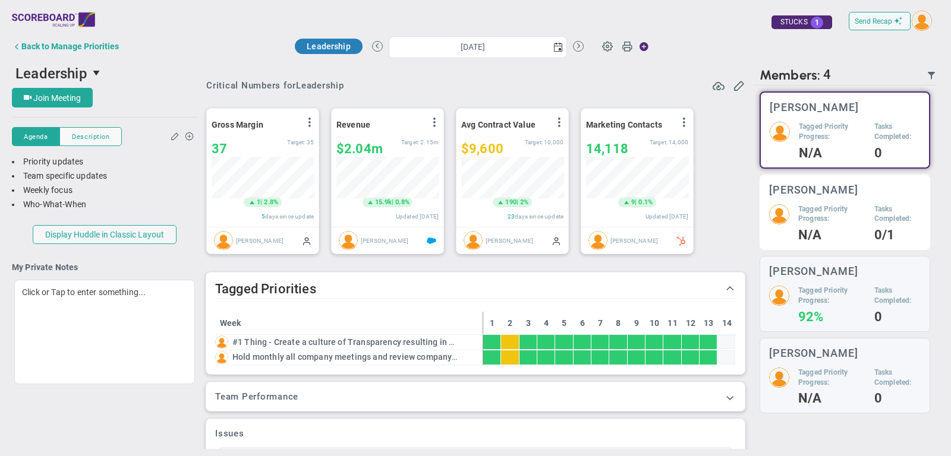
click at [871, 207] on div "Tagged Priority Progress: N/A Tasks Completed: 0/1" at bounding box center [845, 222] width 152 height 37
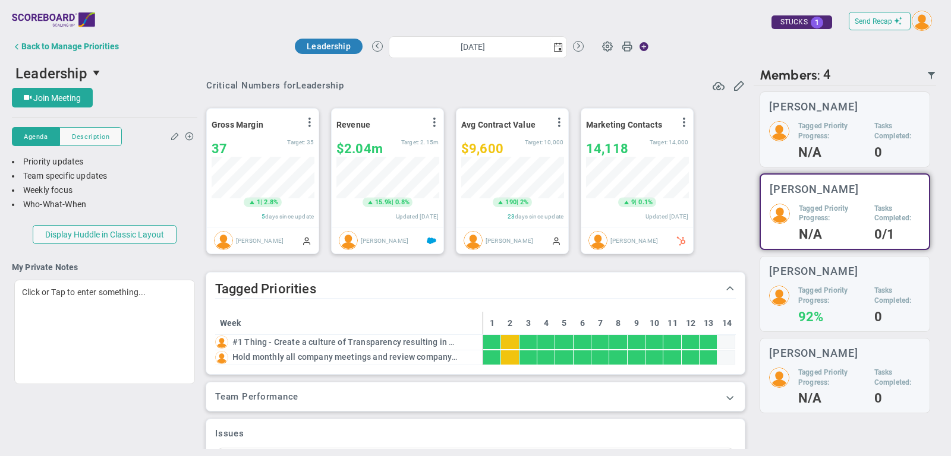
scroll to position [3, 0]
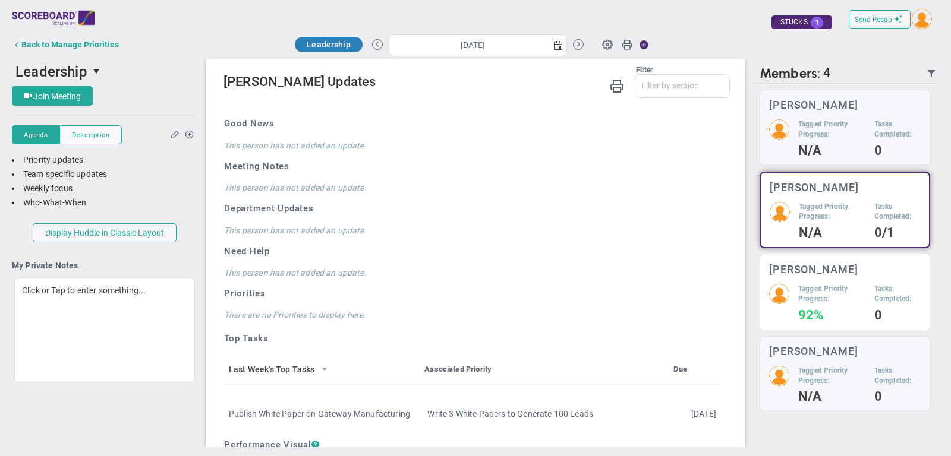
click at [832, 273] on h3 "[PERSON_NAME]" at bounding box center [813, 269] width 89 height 11
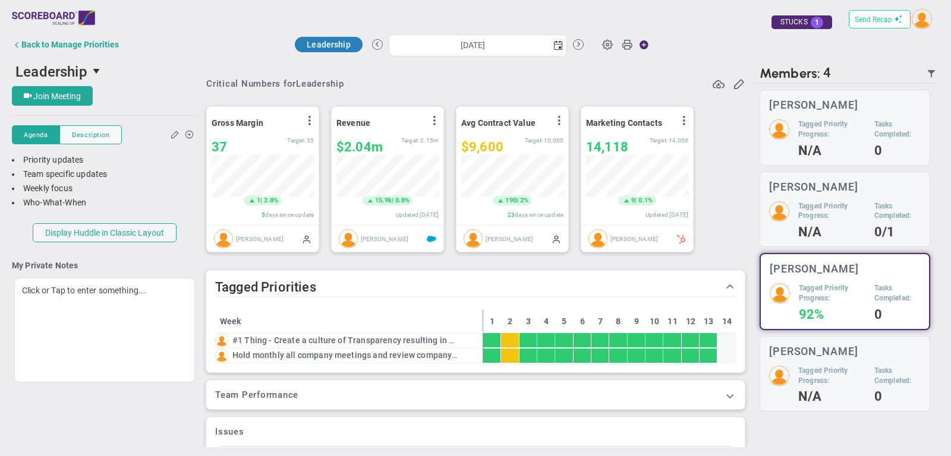
click at [880, 16] on span "Send Recap" at bounding box center [873, 19] width 37 height 8
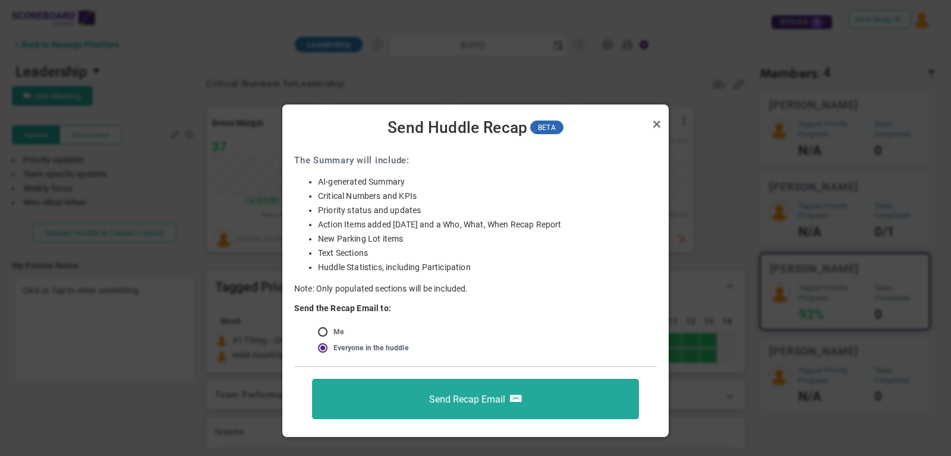
click at [327, 331] on input "radio" at bounding box center [327, 333] width 12 height 10
radio input "true"
click at [326, 348] on input "radio" at bounding box center [327, 349] width 12 height 10
radio input "true"
click at [657, 119] on link "Close" at bounding box center [657, 124] width 14 height 14
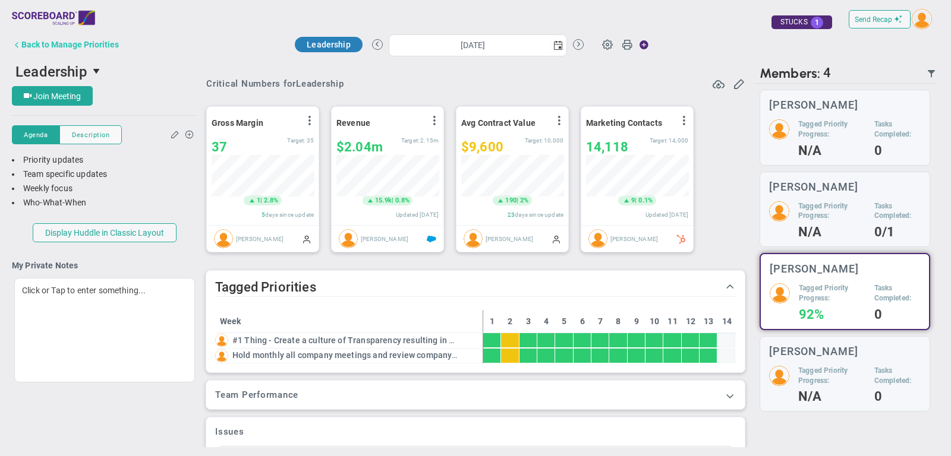
click at [65, 51] on button "Back to Manage Priorities" at bounding box center [65, 45] width 107 height 24
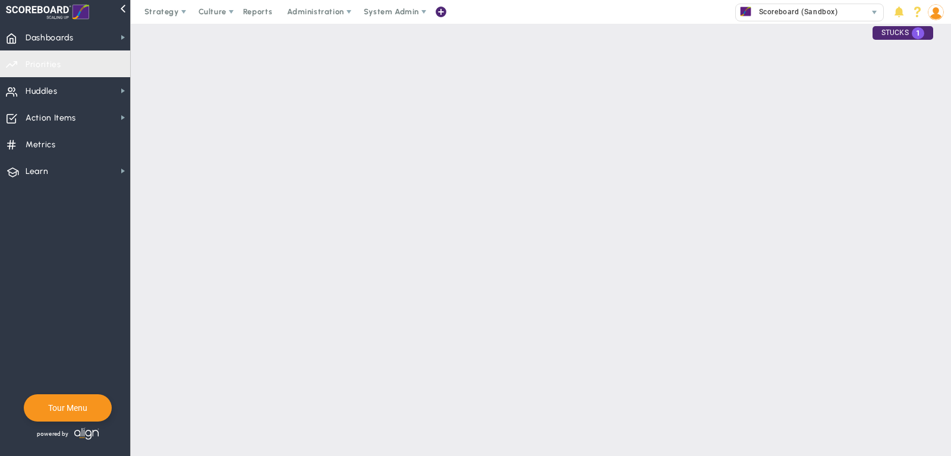
checkbox input "false"
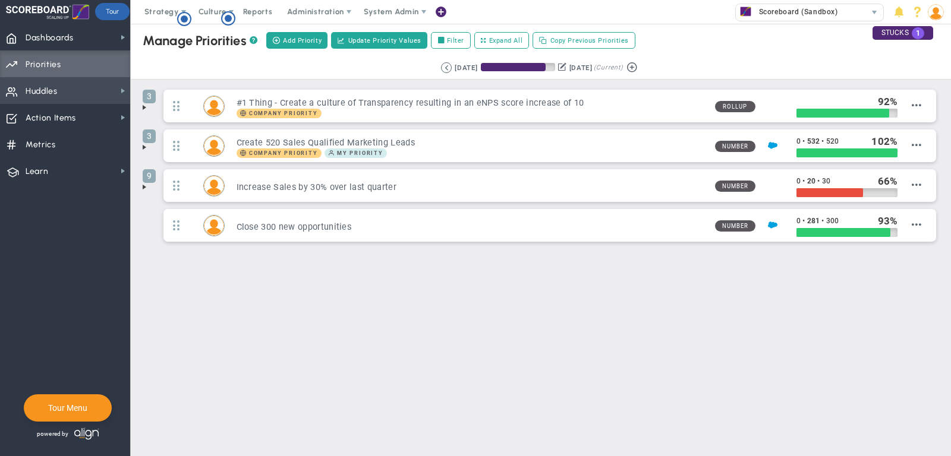
click at [90, 90] on span "Huddles Huddles" at bounding box center [65, 90] width 130 height 27
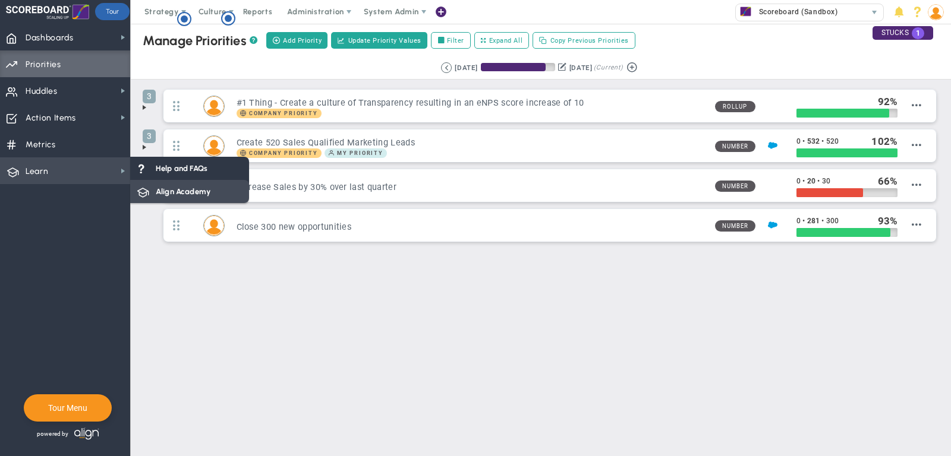
click at [156, 191] on span "Align Academy" at bounding box center [183, 191] width 55 height 11
